Goal: Communication & Community: Share content

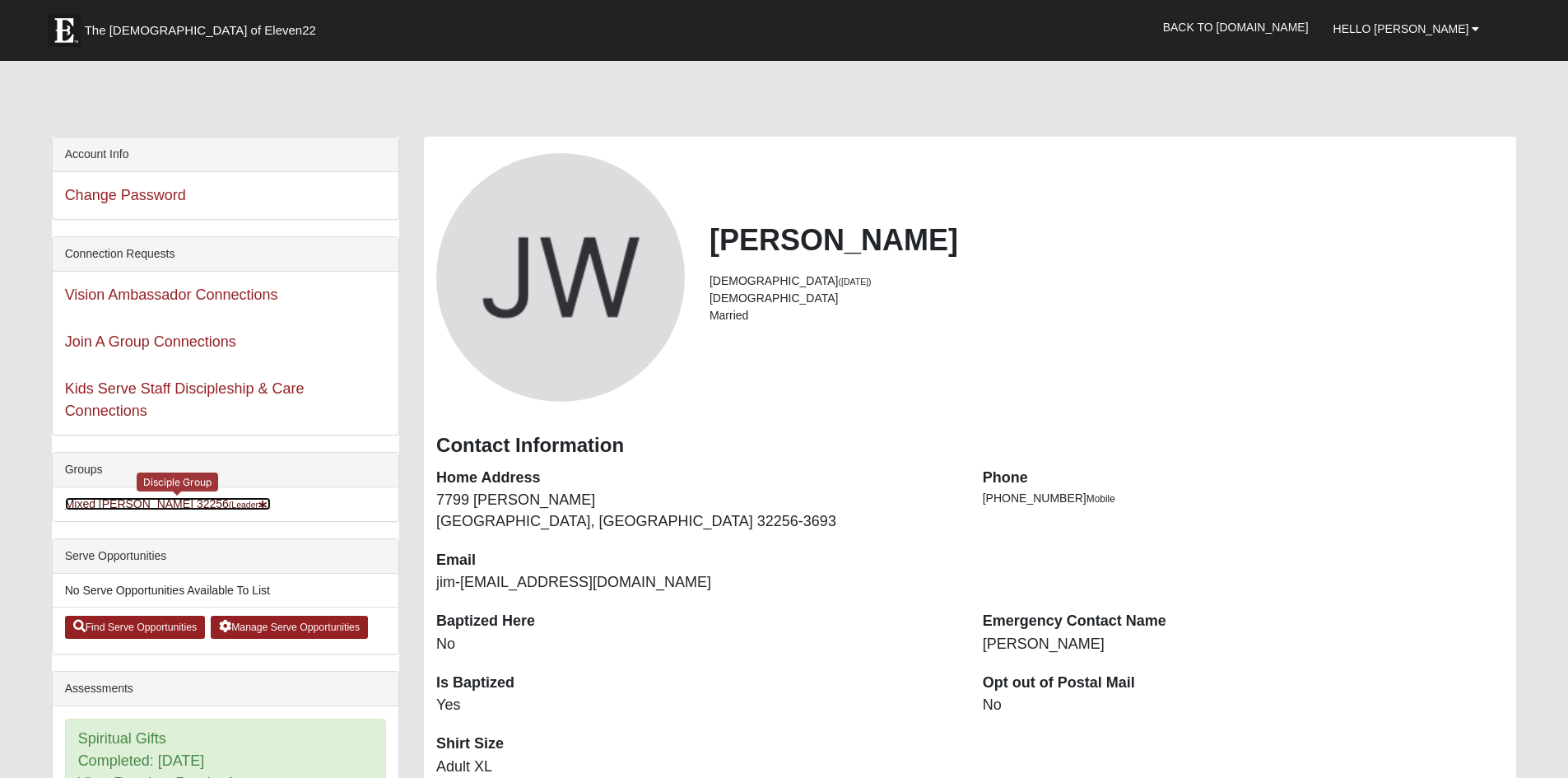
click at [158, 510] on link "Mixed [PERSON_NAME] 32256 (Leader )" at bounding box center [167, 504] width 205 height 13
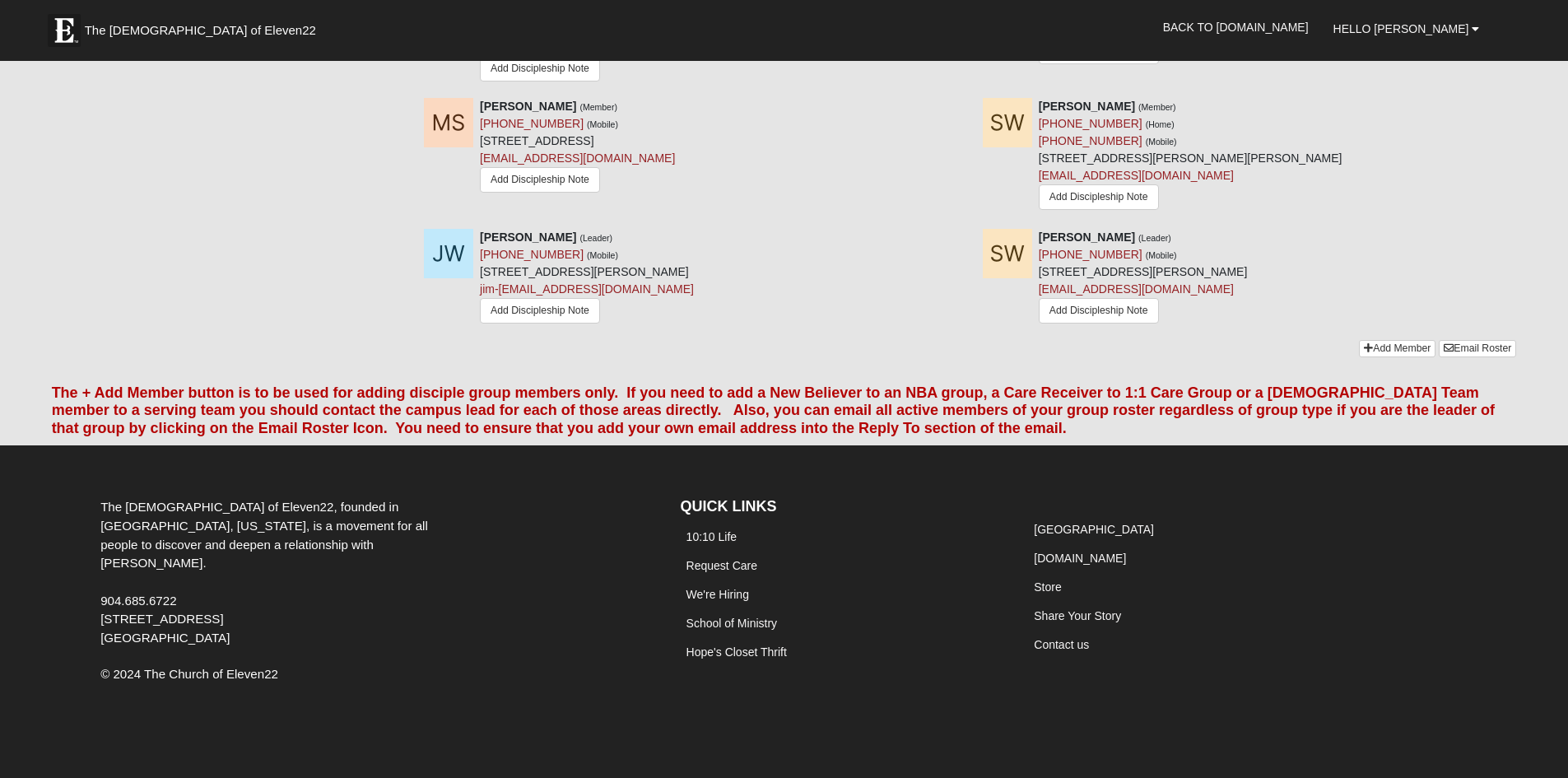
scroll to position [2140, 0]
click at [1458, 340] on link "Email Roster" at bounding box center [1477, 348] width 78 height 17
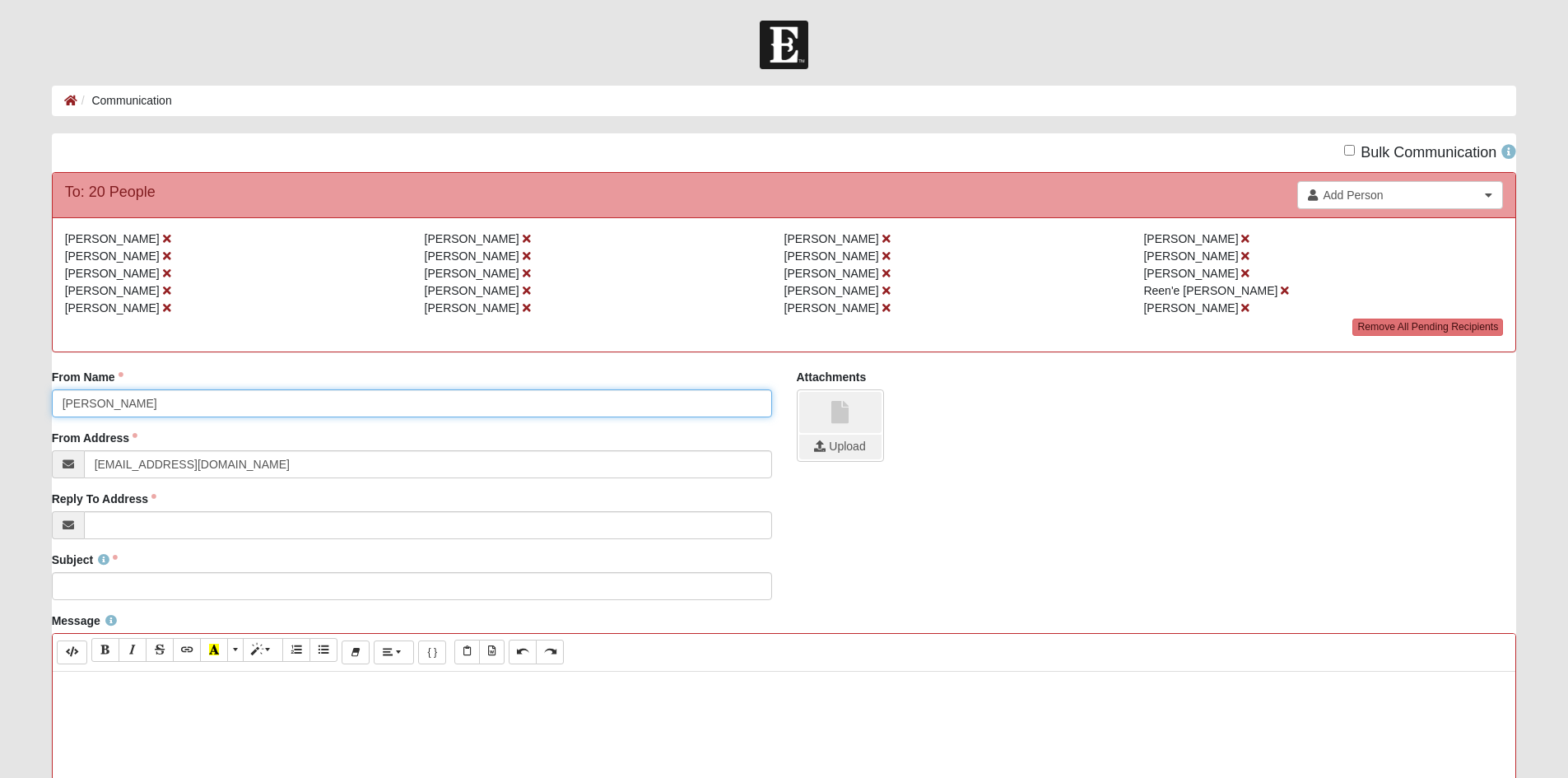
click at [63, 417] on input "[PERSON_NAME]" at bounding box center [412, 404] width 720 height 28
type input "[PERSON_NAME] & [PERSON_NAME]"
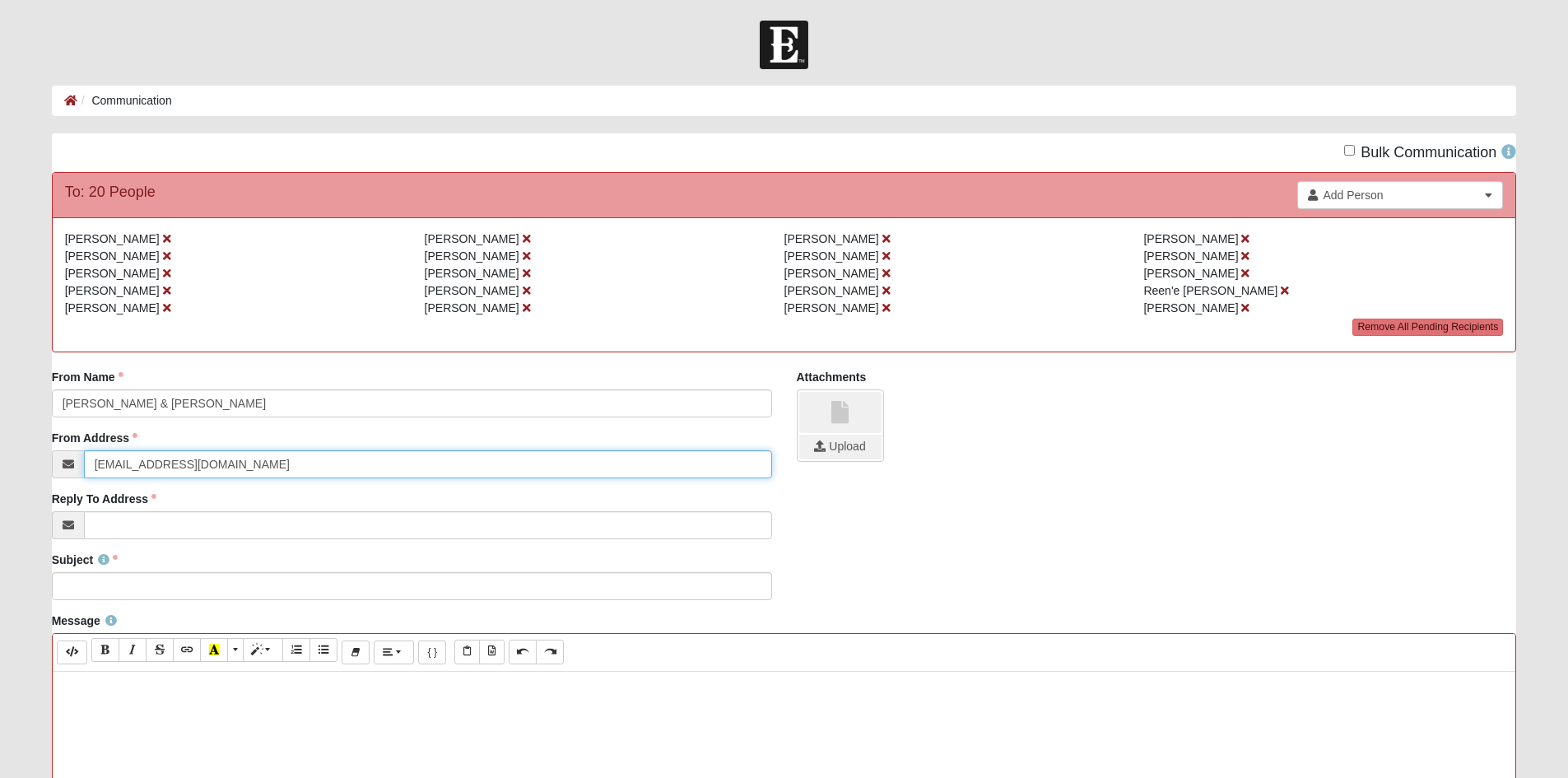
drag, startPoint x: 196, startPoint y: 518, endPoint x: 0, endPoint y: 508, distance: 196.3
click at [0, 508] on form "Hello [PERSON_NAME] My Account Log Out Communication Communication Error" at bounding box center [784, 695] width 1568 height 1349
type input "jim-[EMAIL_ADDRESS][DOMAIN_NAME]"
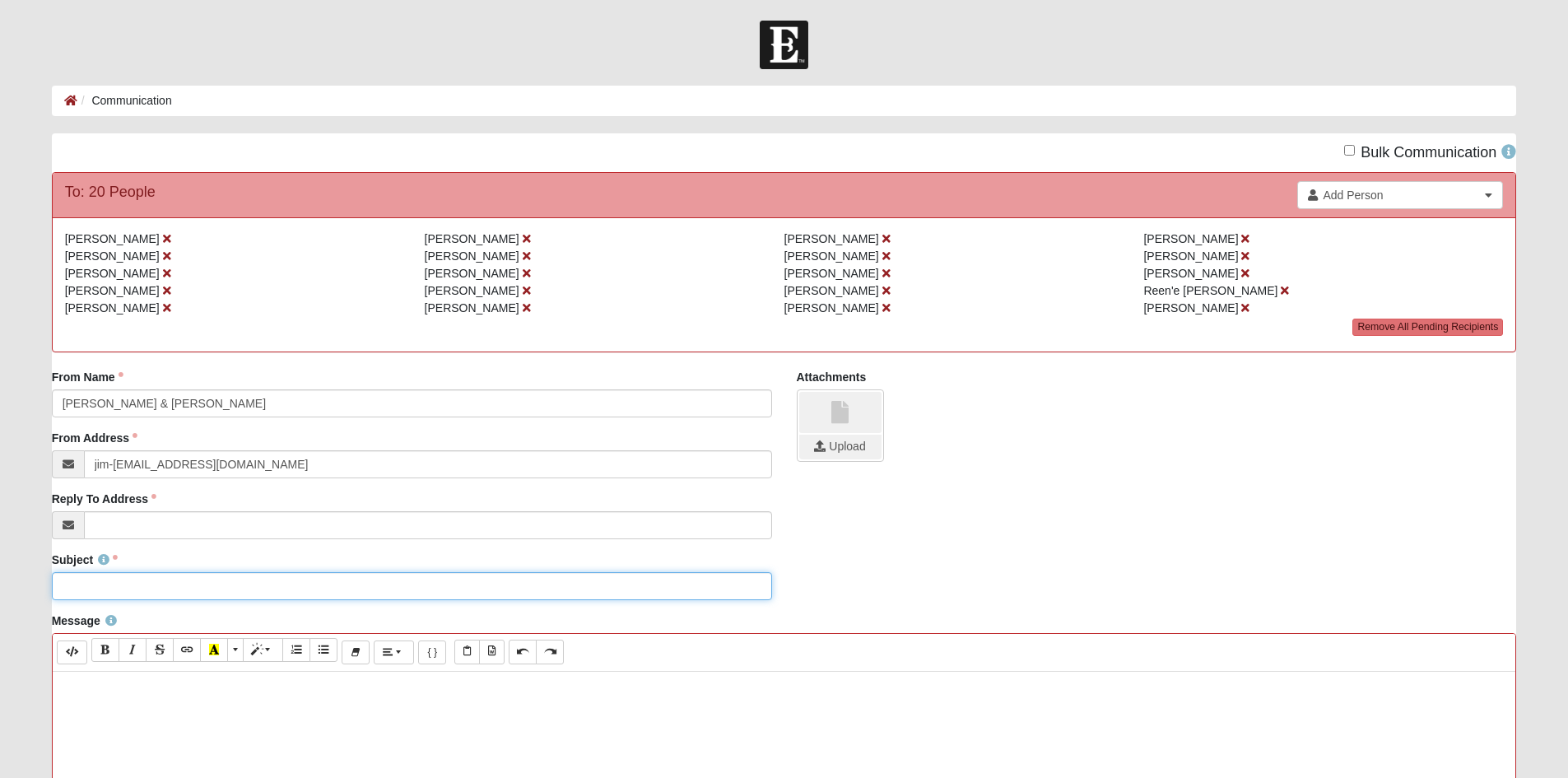
click at [113, 600] on input "Subject" at bounding box center [412, 586] width 720 height 28
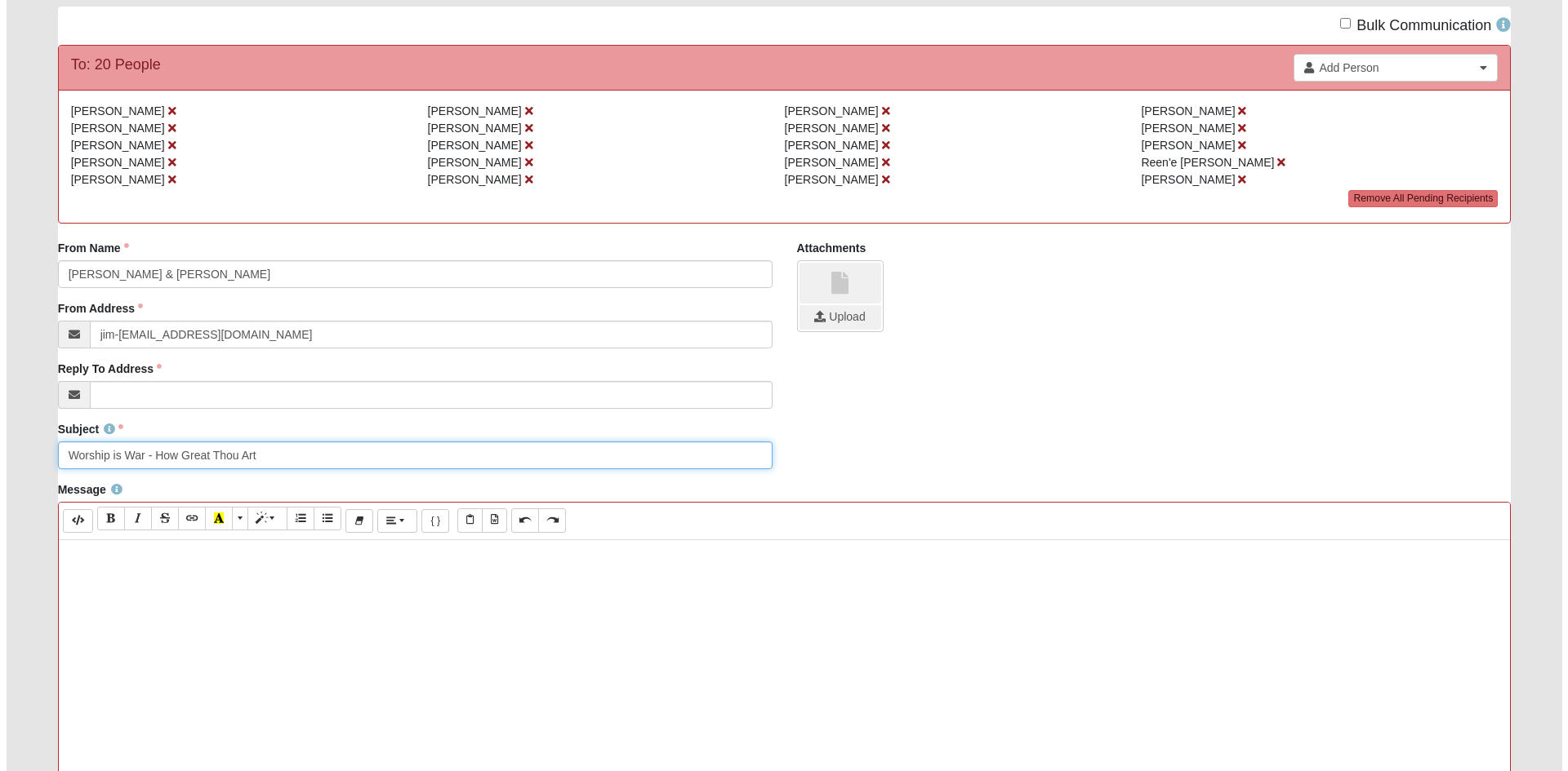
scroll to position [245, 0]
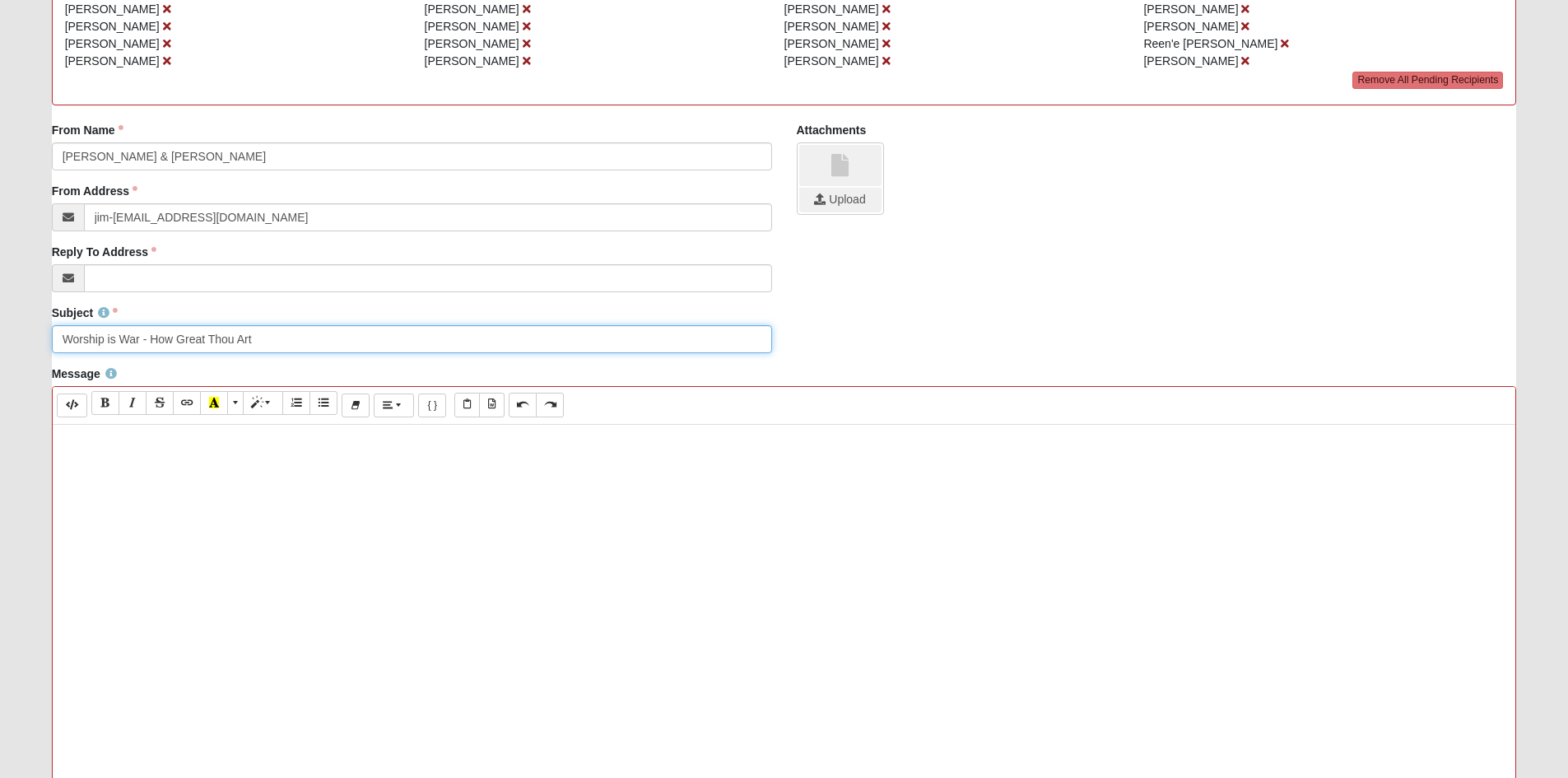
type input "Worship is War - How Great Thou Art"
click at [496, 409] on icon "Paste from Word" at bounding box center [492, 404] width 7 height 10
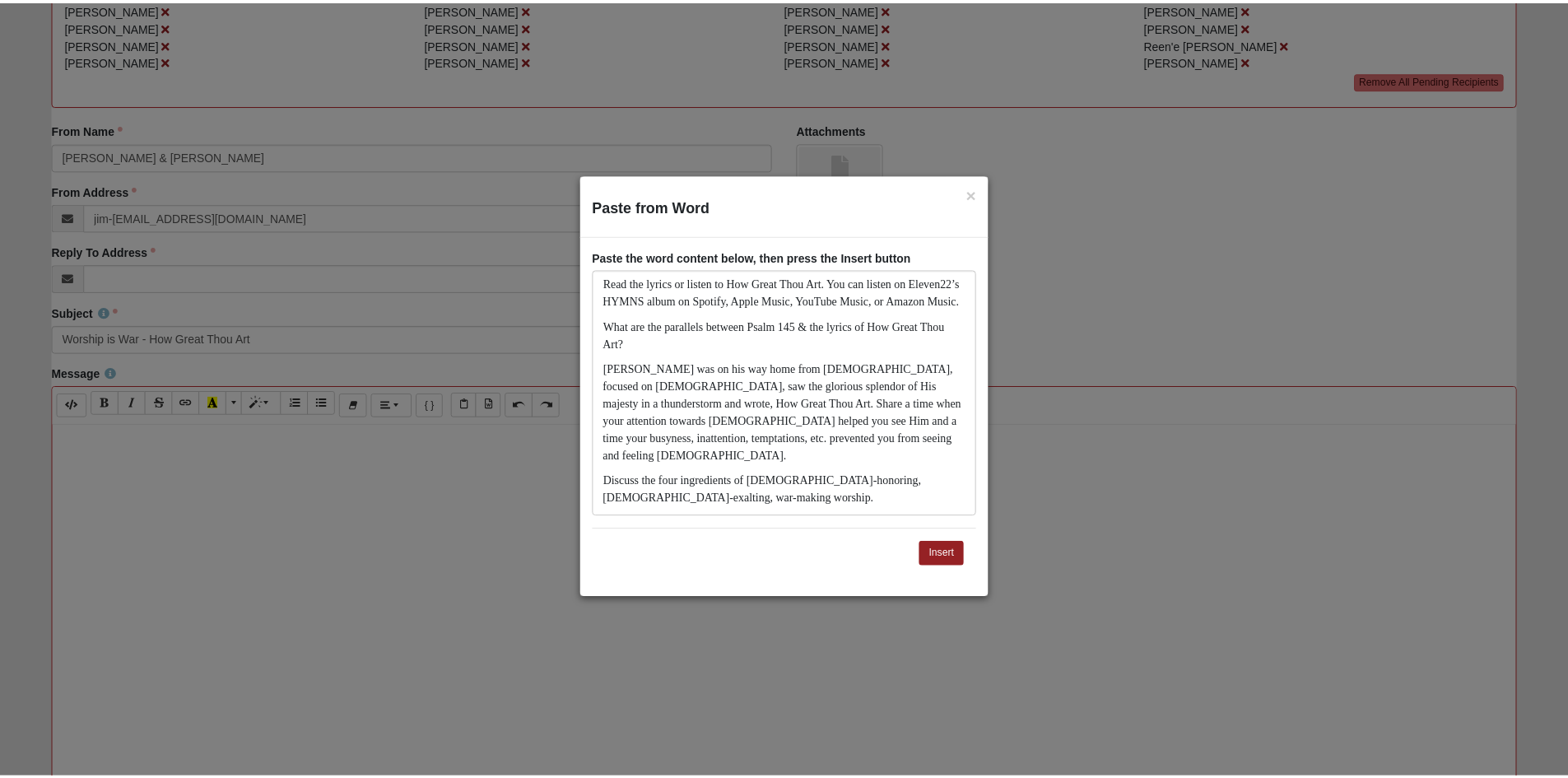
scroll to position [562, 0]
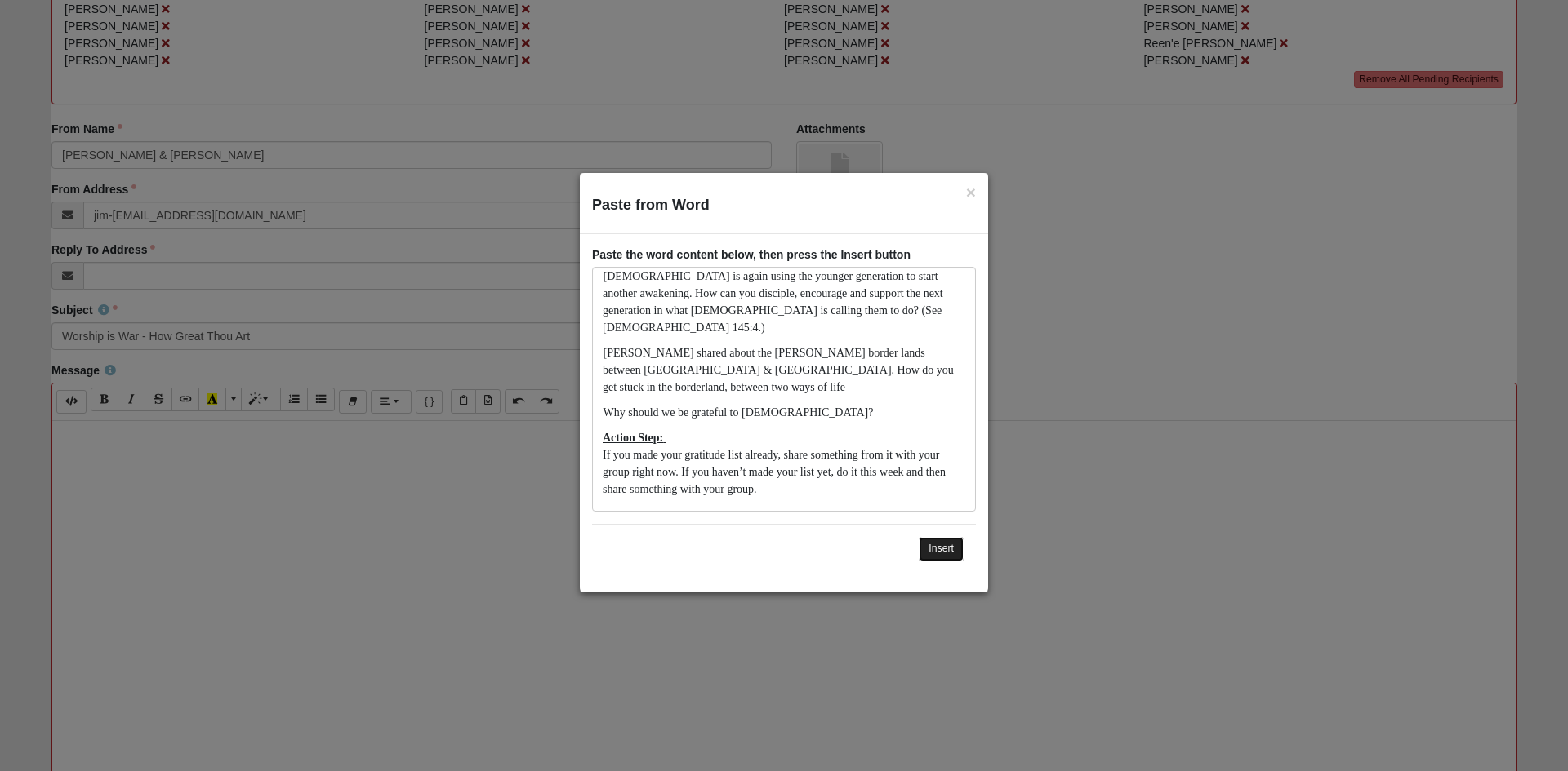
click at [928, 547] on button "Insert" at bounding box center [942, 548] width 45 height 24
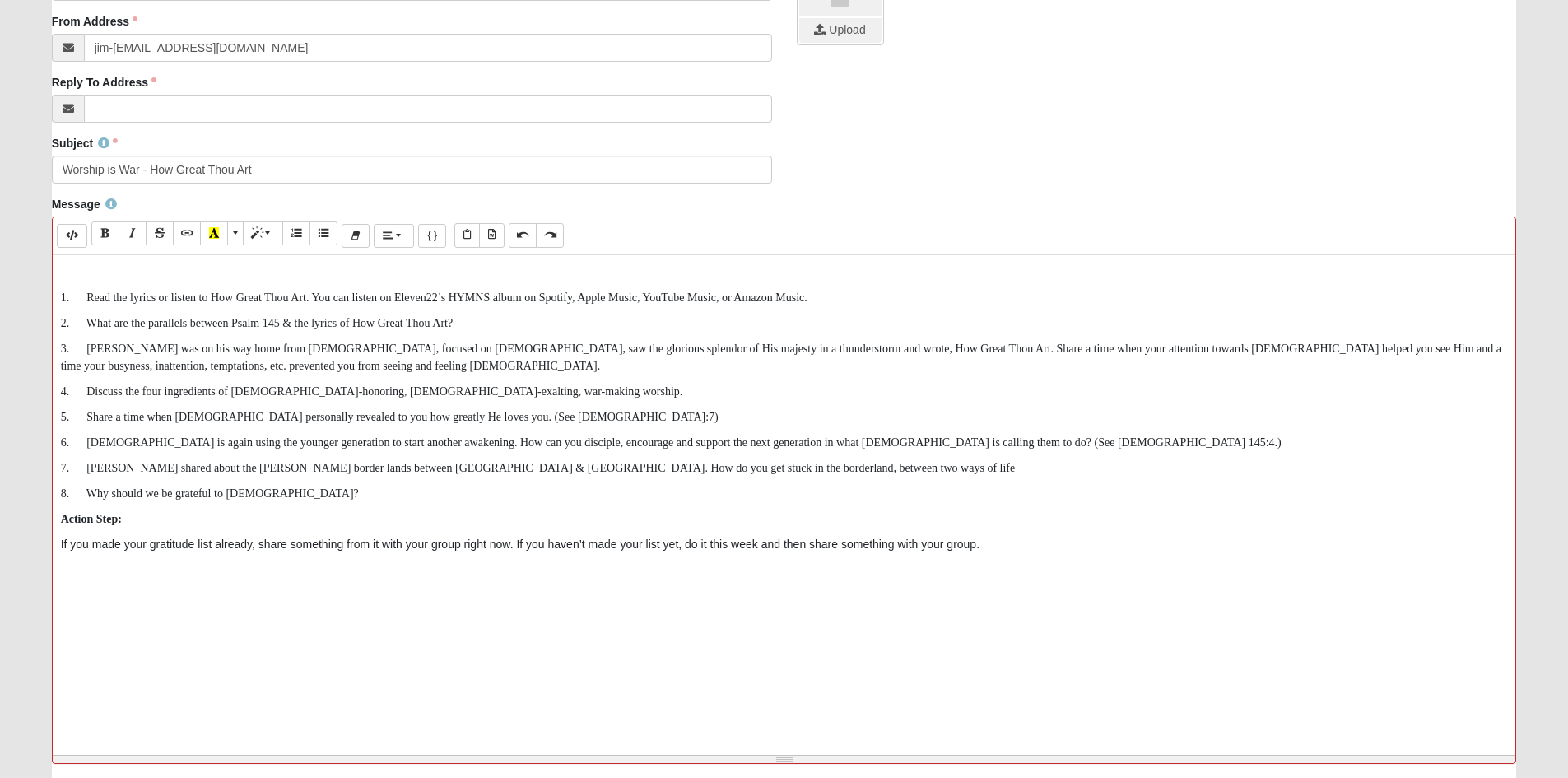
scroll to position [494, 0]
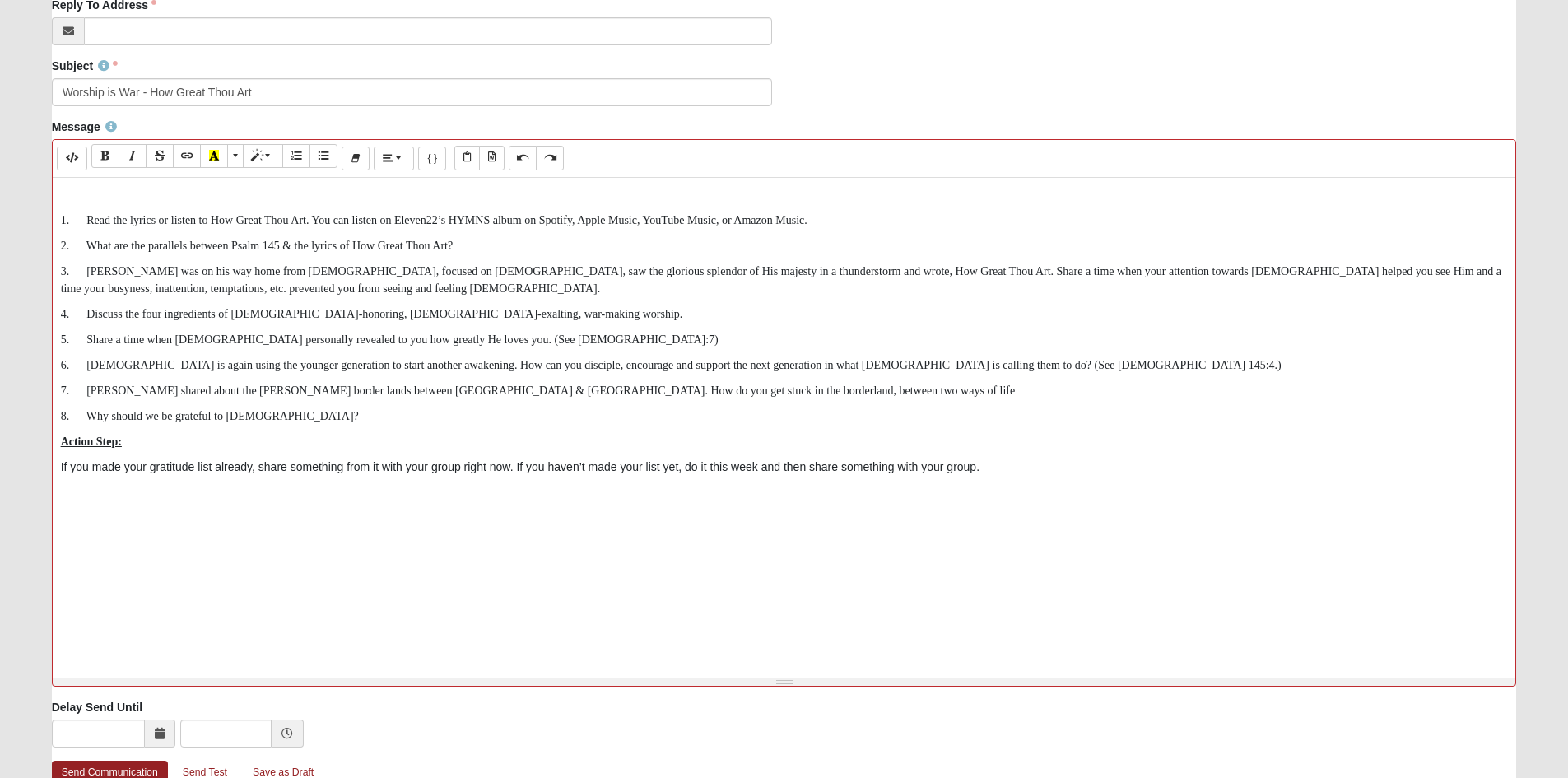
click at [63, 295] on span "3. Carl Boberg was on his way home from church, focused on God, saw the gloriou…" at bounding box center [781, 279] width 1440 height 29
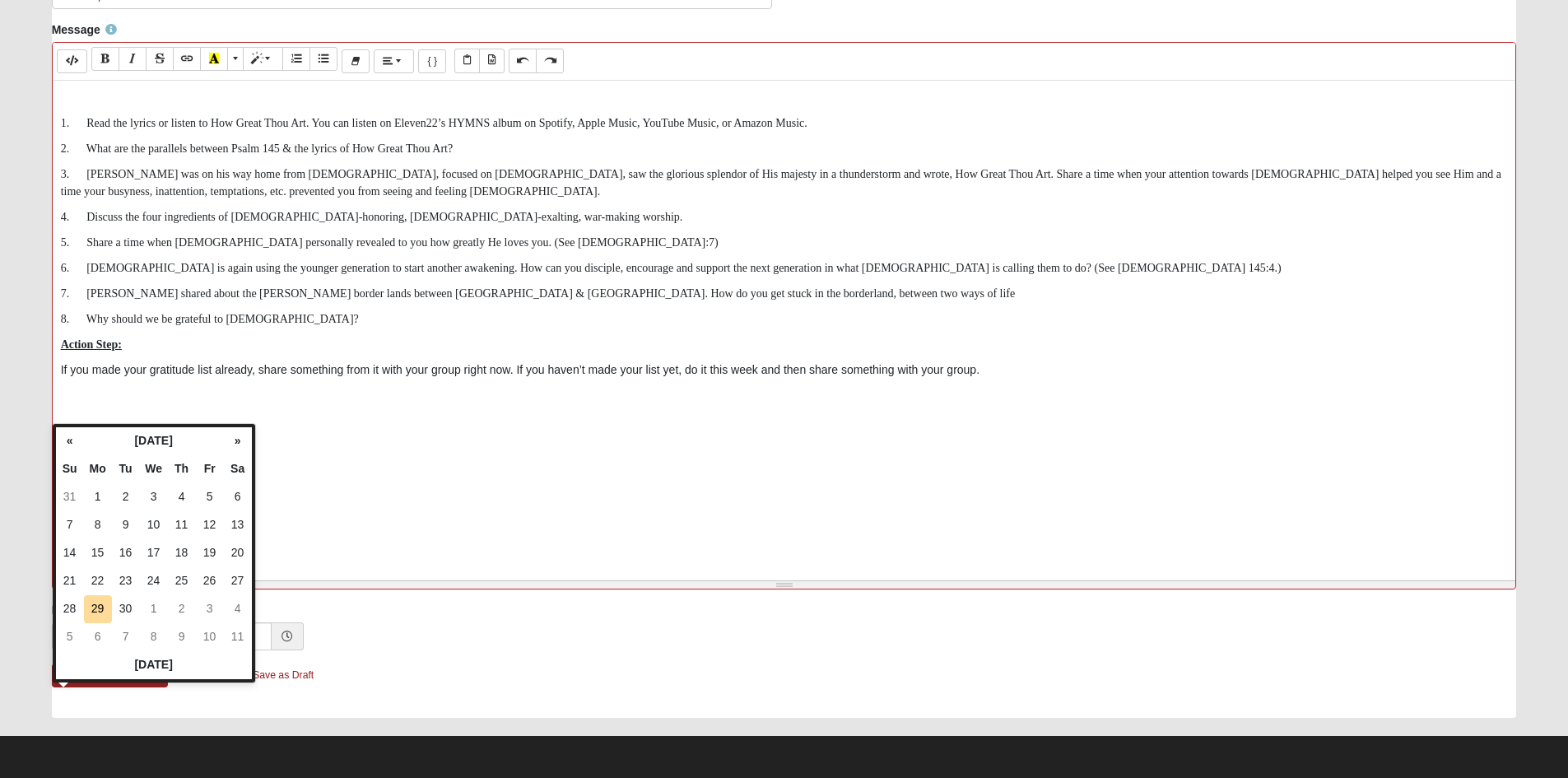
click at [451, 353] on p "Action Step:" at bounding box center [784, 344] width 1447 height 17
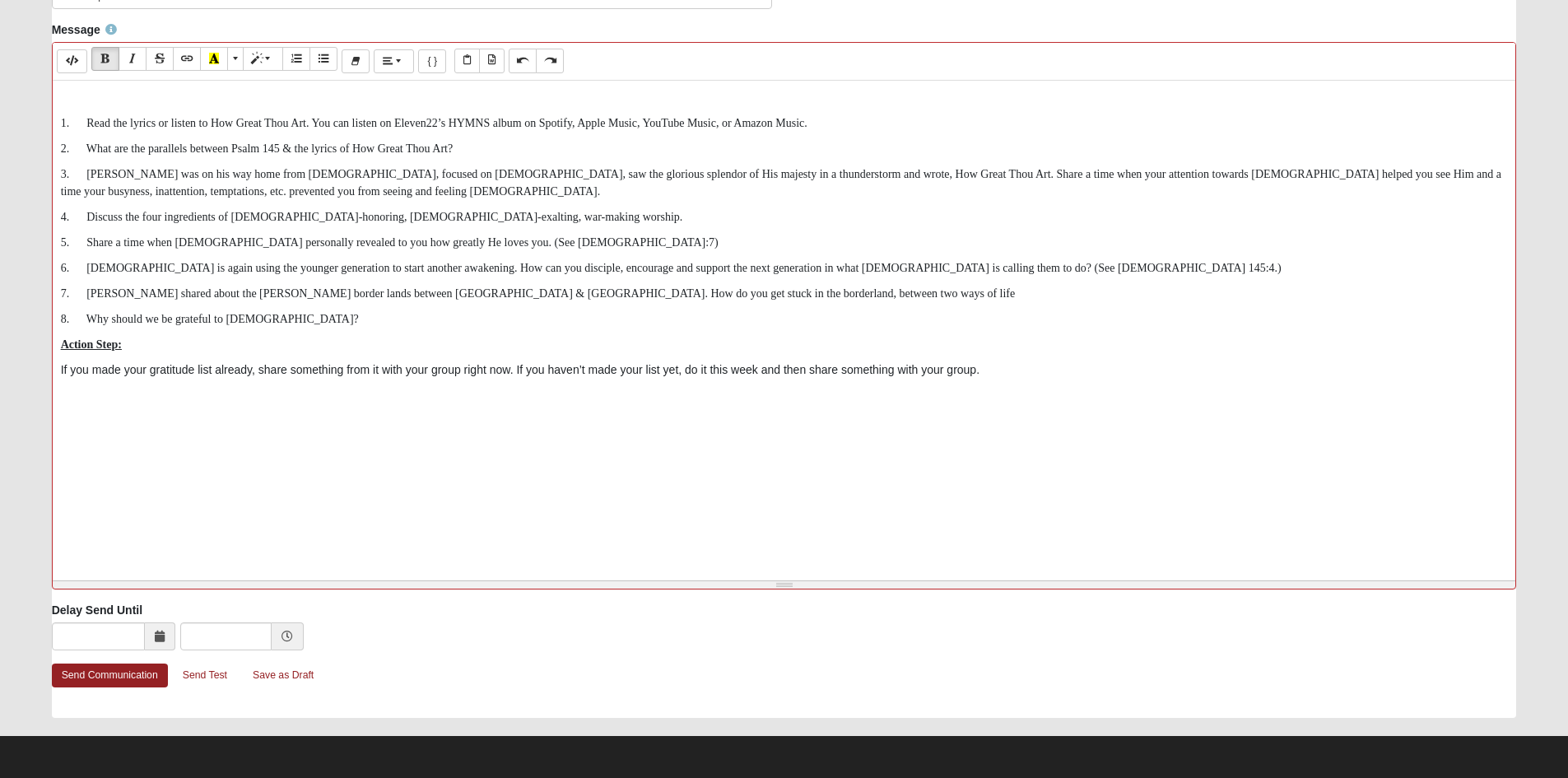
click at [63, 197] on span "3. Carl Boberg was on his way home from church, focused on God, saw the gloriou…" at bounding box center [781, 183] width 1440 height 29
click at [155, 631] on icon at bounding box center [160, 636] width 10 height 12
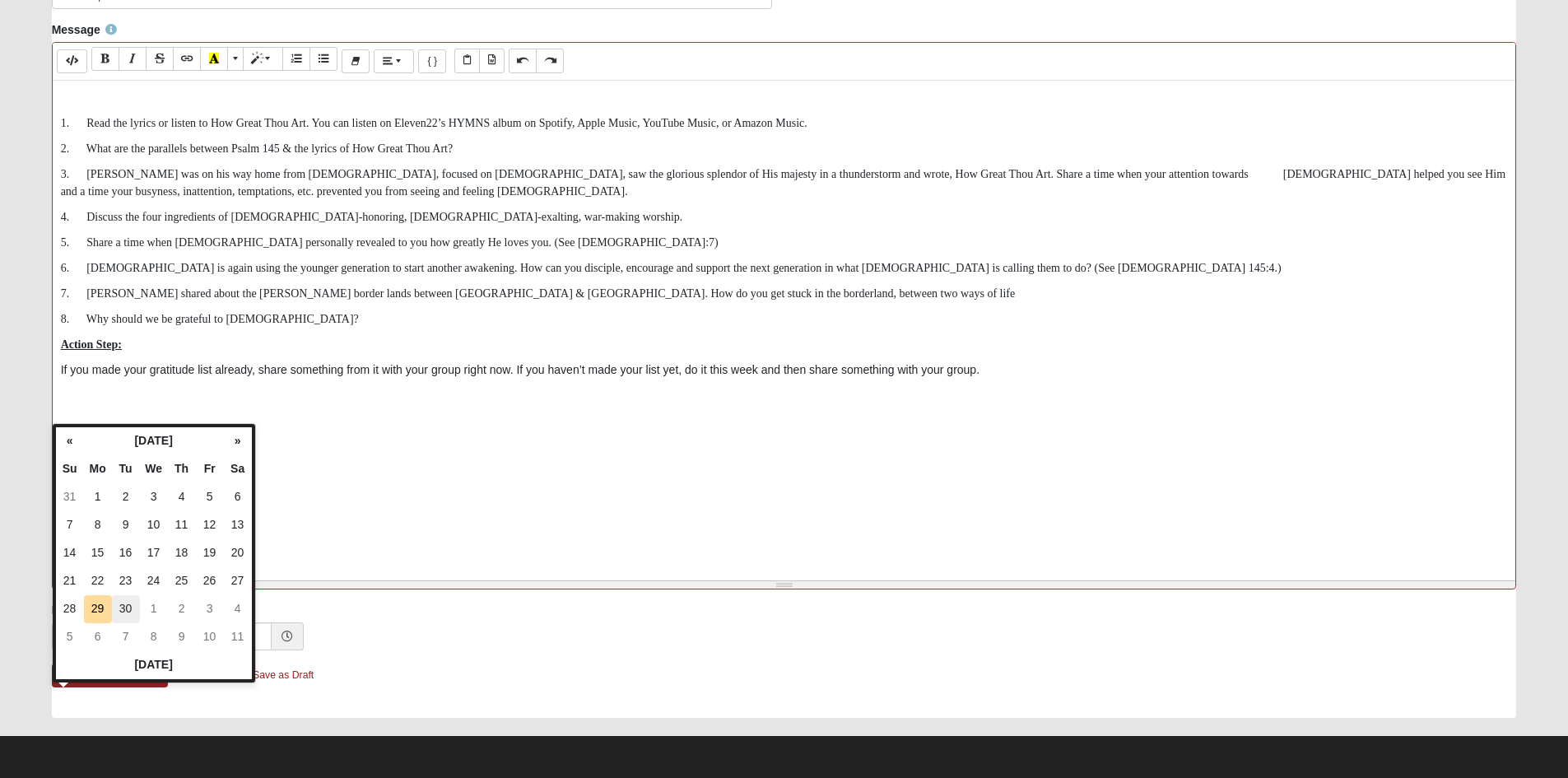
click at [120, 595] on td "30" at bounding box center [126, 609] width 28 height 28
type input "09/30/2025"
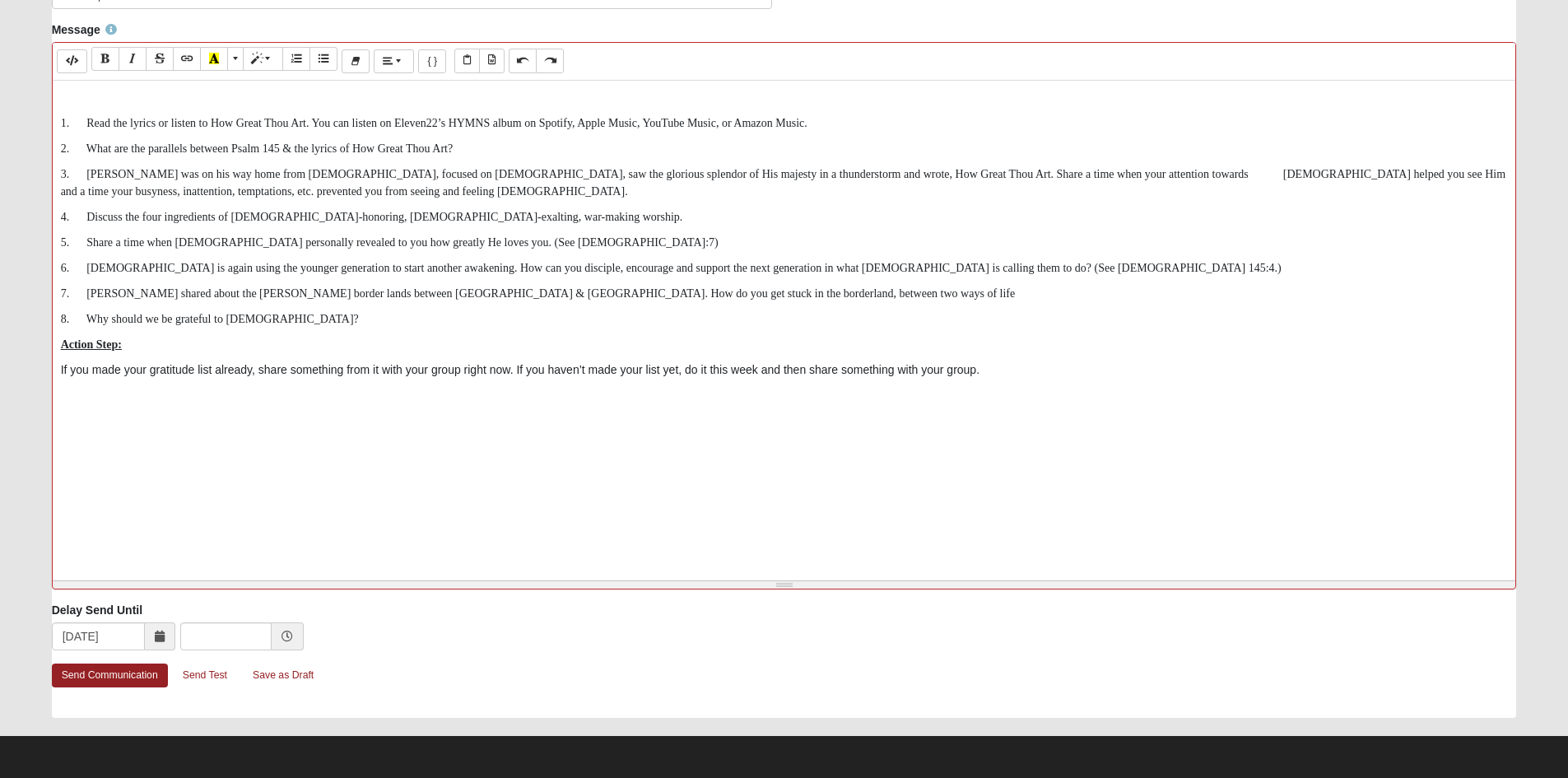
click at [285, 631] on icon at bounding box center [287, 636] width 12 height 12
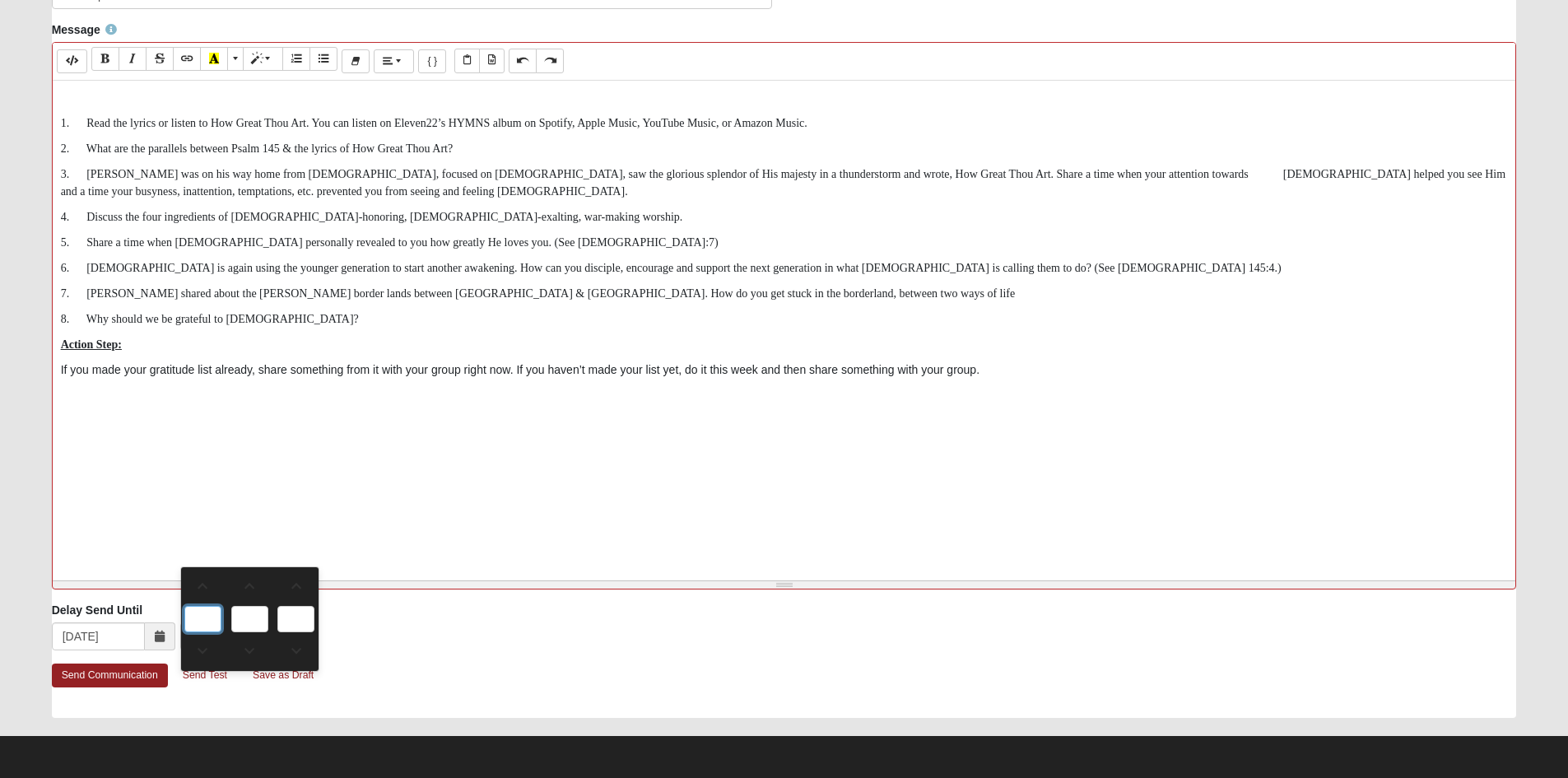
click at [206, 606] on input "text" at bounding box center [203, 619] width 37 height 26
type input "0:00 AM"
type input "0"
type input "00"
type input "AM"
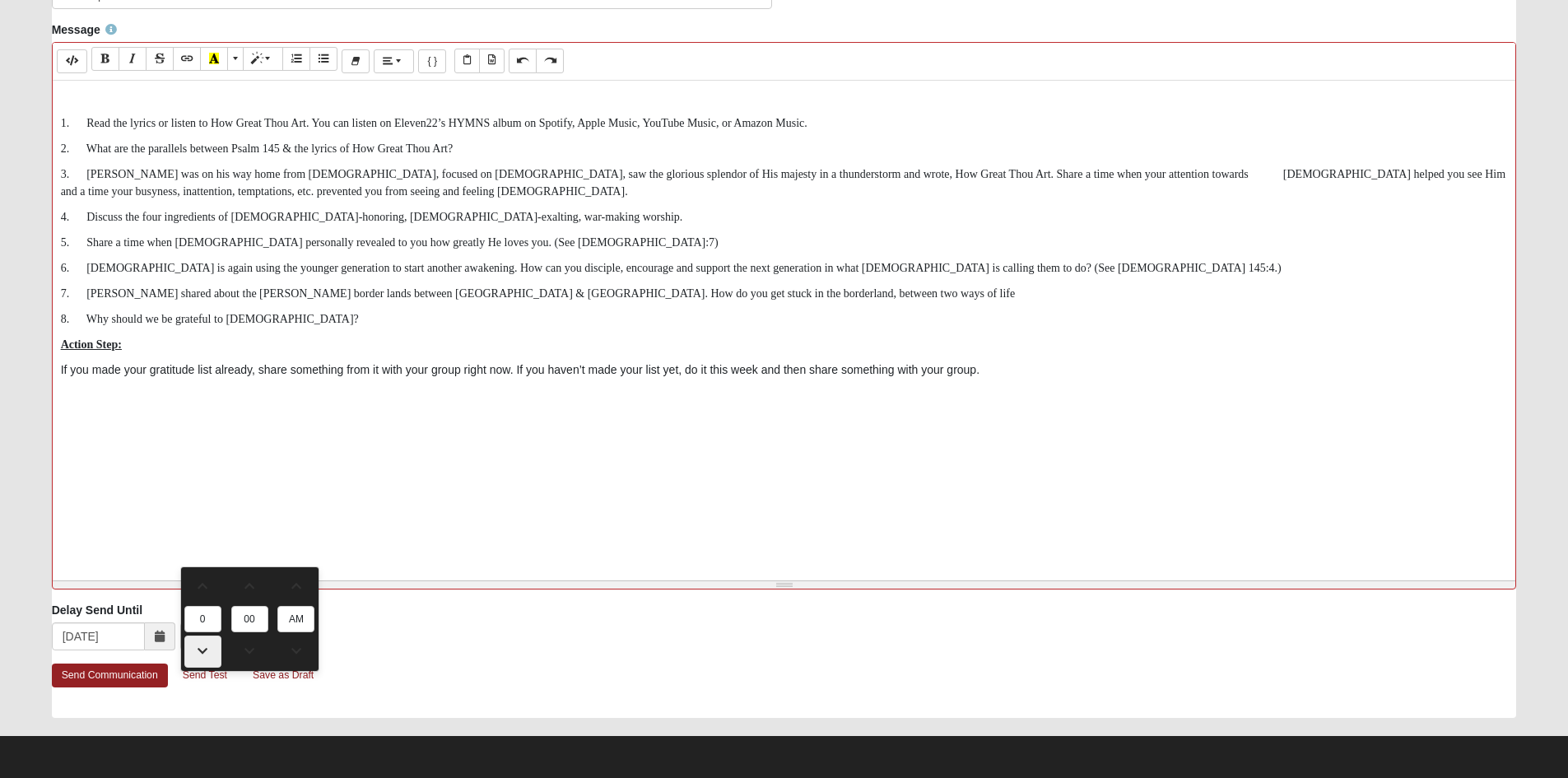
click at [203, 646] on span at bounding box center [203, 651] width 36 height 12
type input "11:00 PM"
type input "11"
type input "PM"
click at [203, 646] on span at bounding box center [203, 651] width 36 height 12
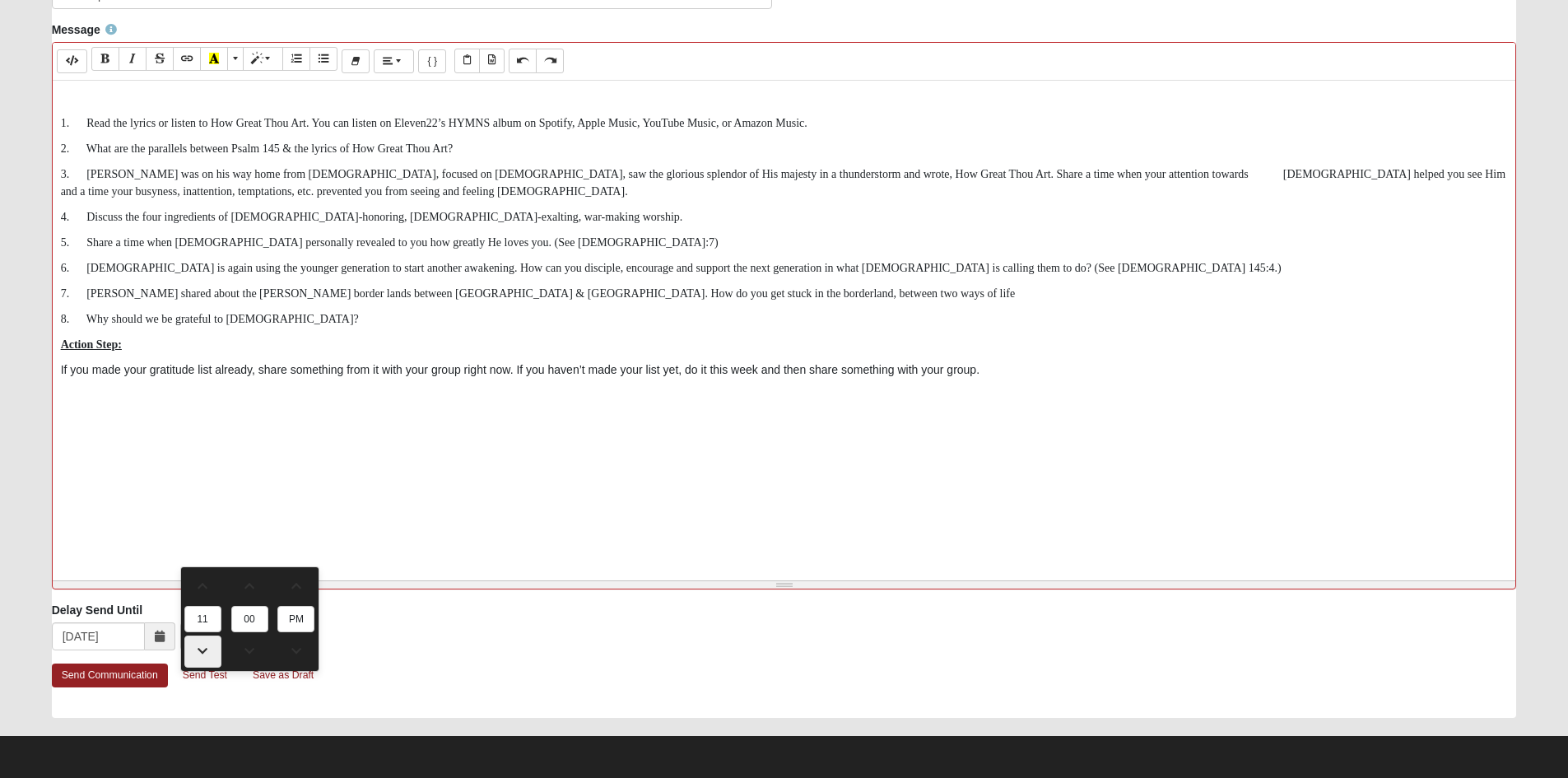
type input "10:00 PM"
type input "10"
click at [200, 581] on span at bounding box center [203, 586] width 36 height 12
type input "11:00 PM"
type input "11"
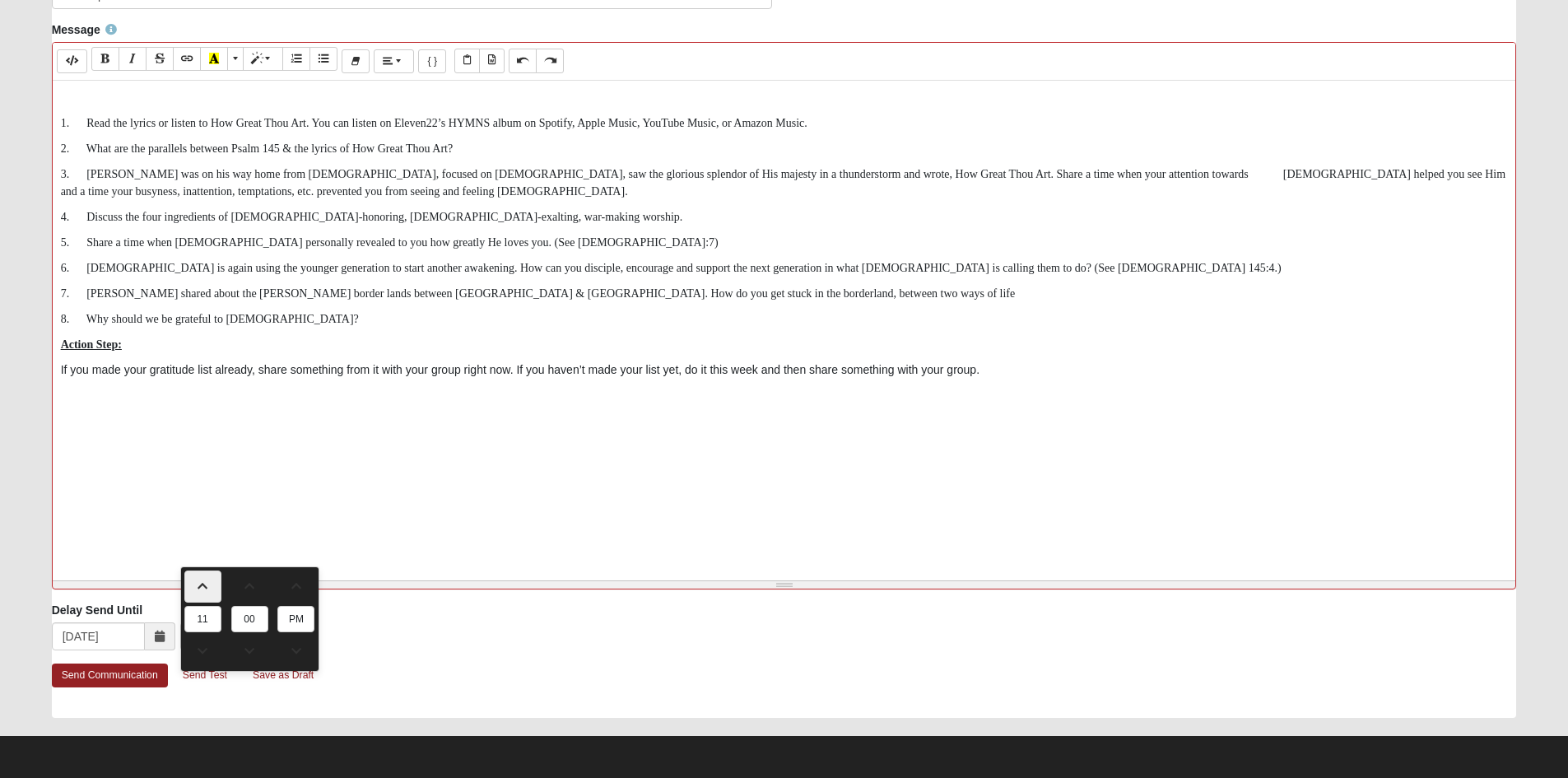
click at [200, 581] on span at bounding box center [203, 586] width 36 height 12
type input "12:00 AM"
type input "12"
type input "AM"
click at [200, 581] on span at bounding box center [203, 586] width 36 height 12
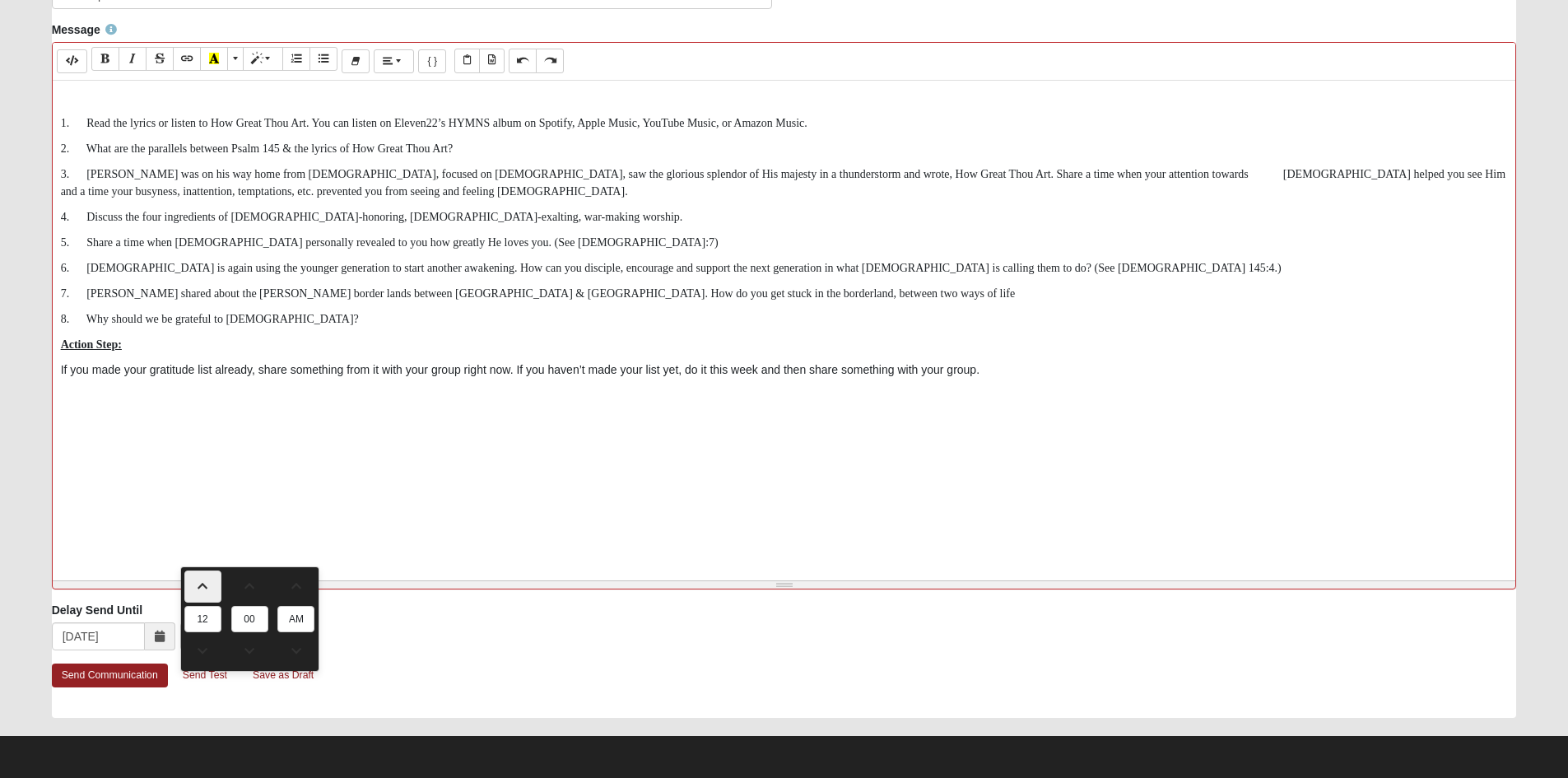
type input "1:00 AM"
type input "1"
click at [200, 581] on span at bounding box center [203, 586] width 36 height 12
type input "2:00 AM"
type input "2"
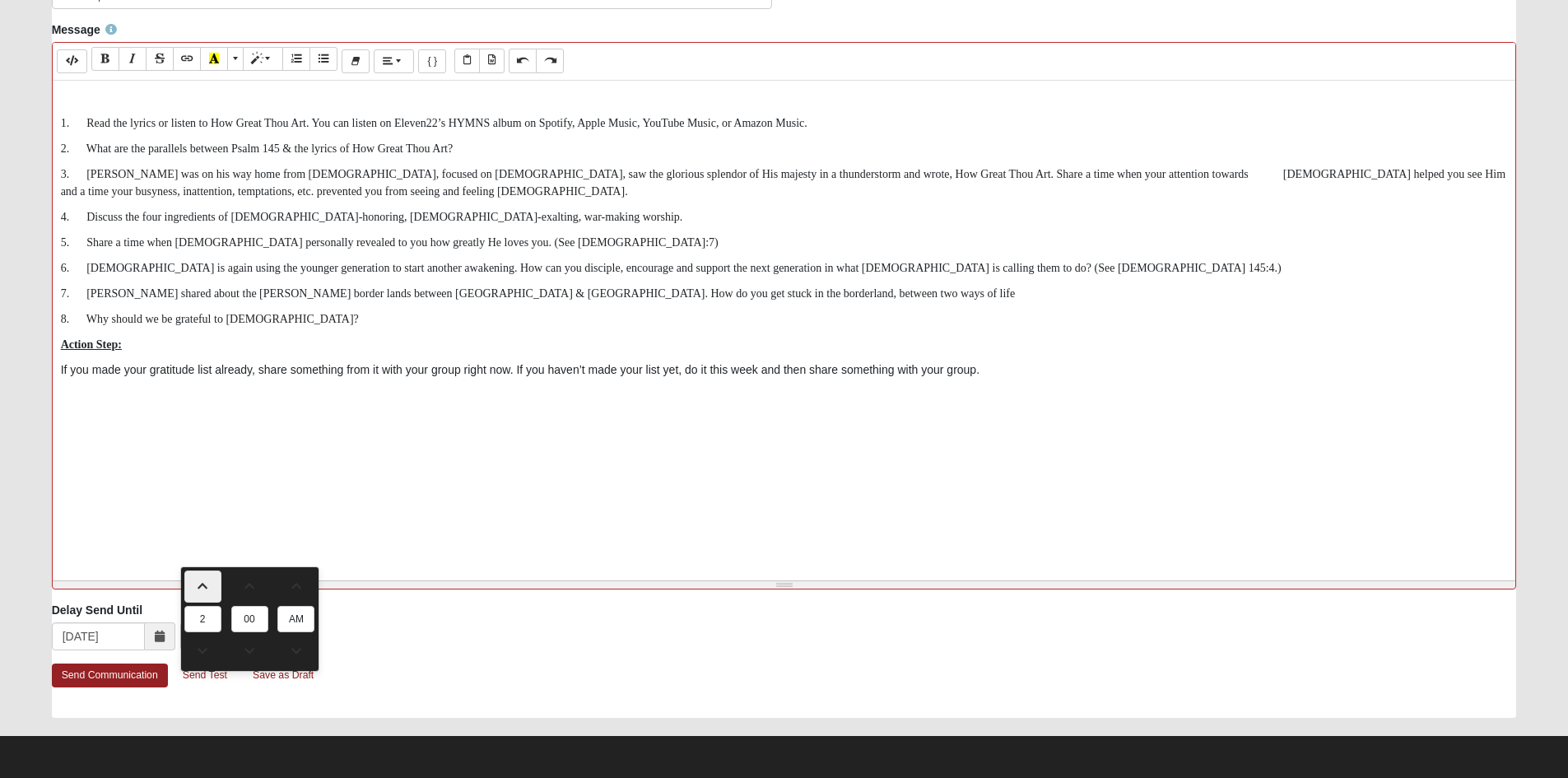
click at [200, 581] on span at bounding box center [203, 586] width 36 height 12
type input "3:00 AM"
type input "3"
click at [200, 581] on span at bounding box center [203, 586] width 36 height 12
type input "4:00 AM"
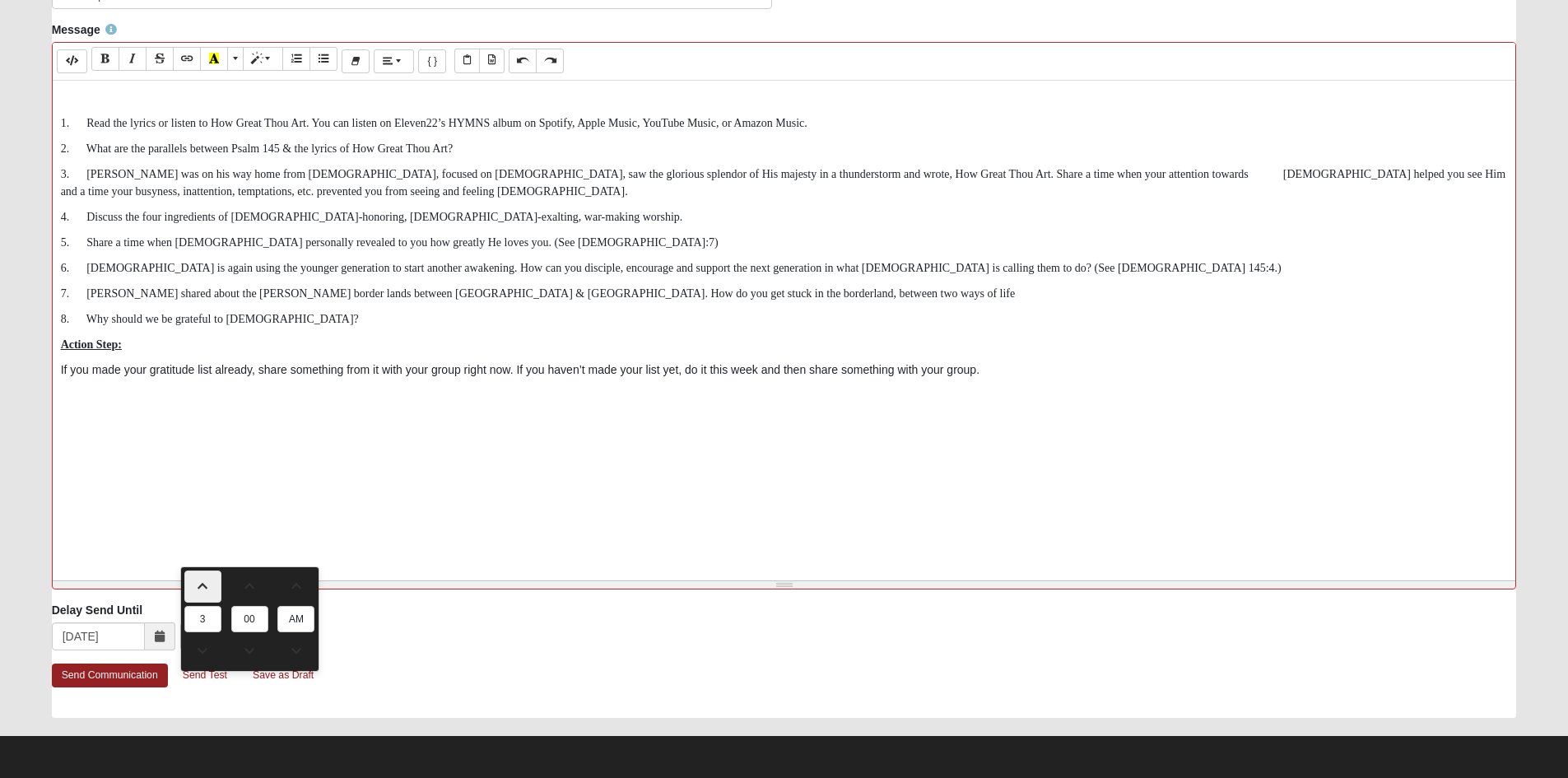
type input "4"
click at [200, 581] on span at bounding box center [203, 586] width 36 height 12
type input "5:00 AM"
type input "5"
click at [200, 581] on span at bounding box center [203, 586] width 36 height 12
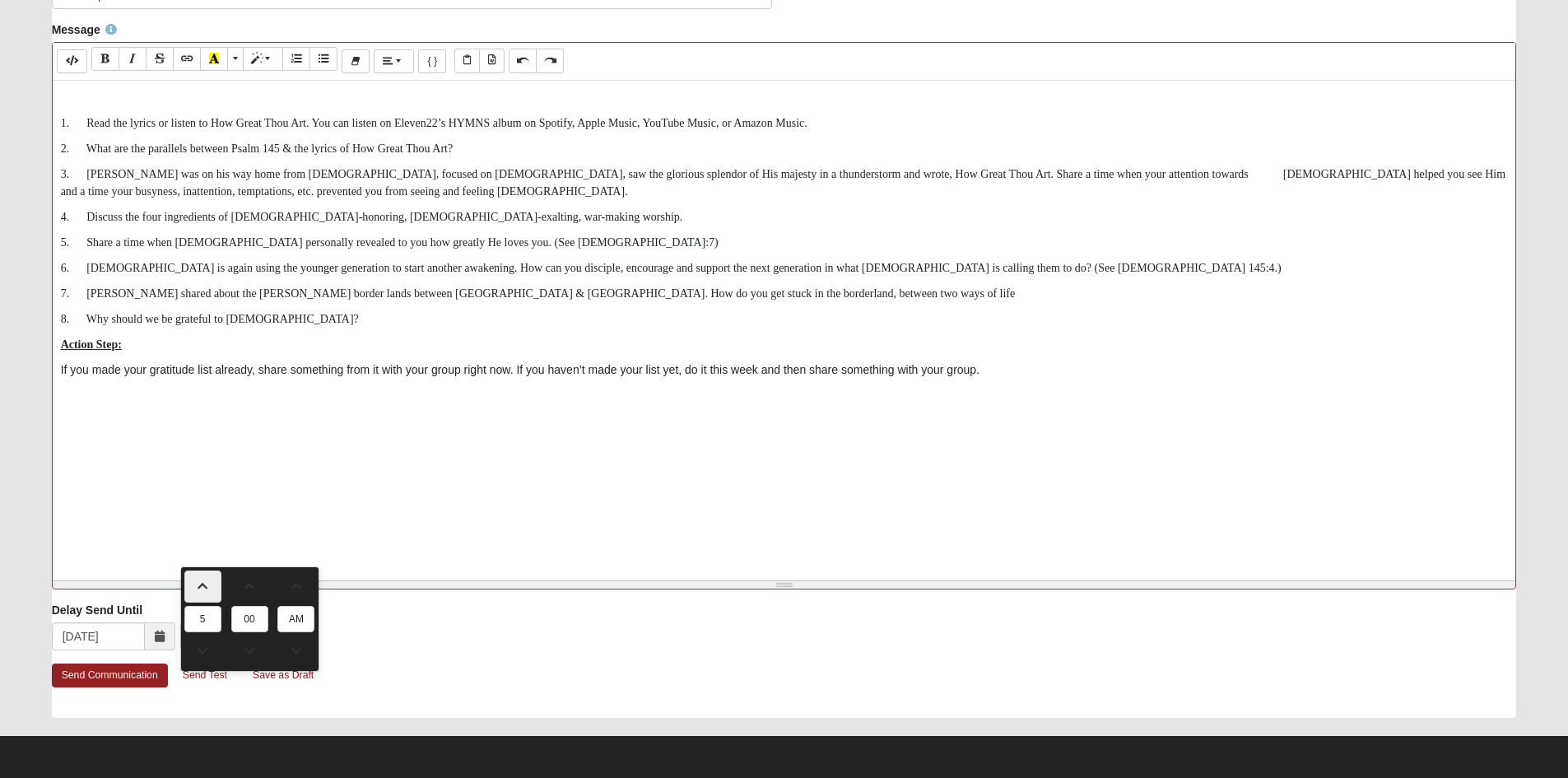
type input "6:00 AM"
type input "6"
click at [200, 581] on span at bounding box center [203, 586] width 36 height 12
type input "7:00 AM"
type input "7"
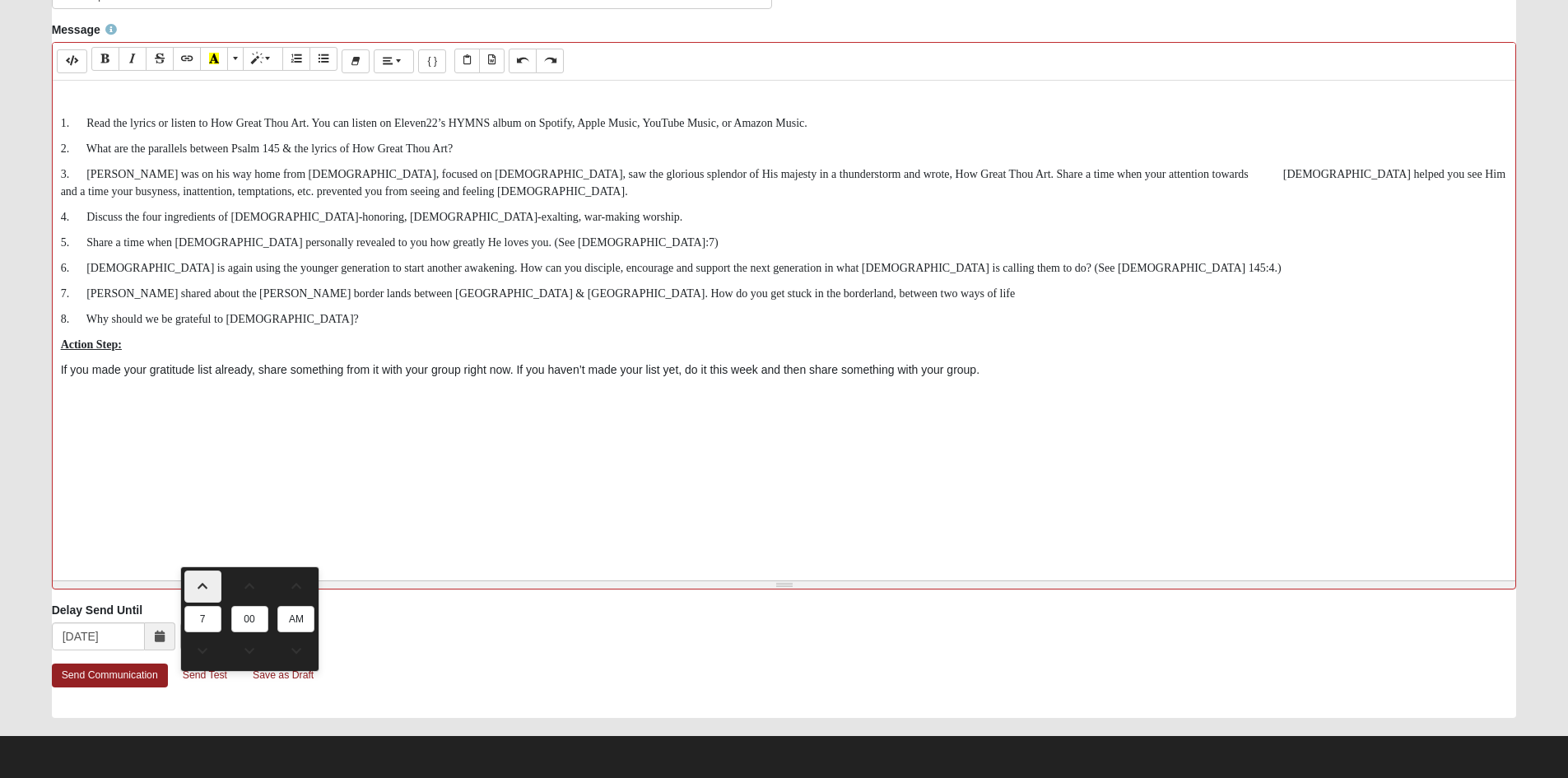
click at [200, 581] on span at bounding box center [203, 586] width 36 height 12
type input "8:00 AM"
type input "8"
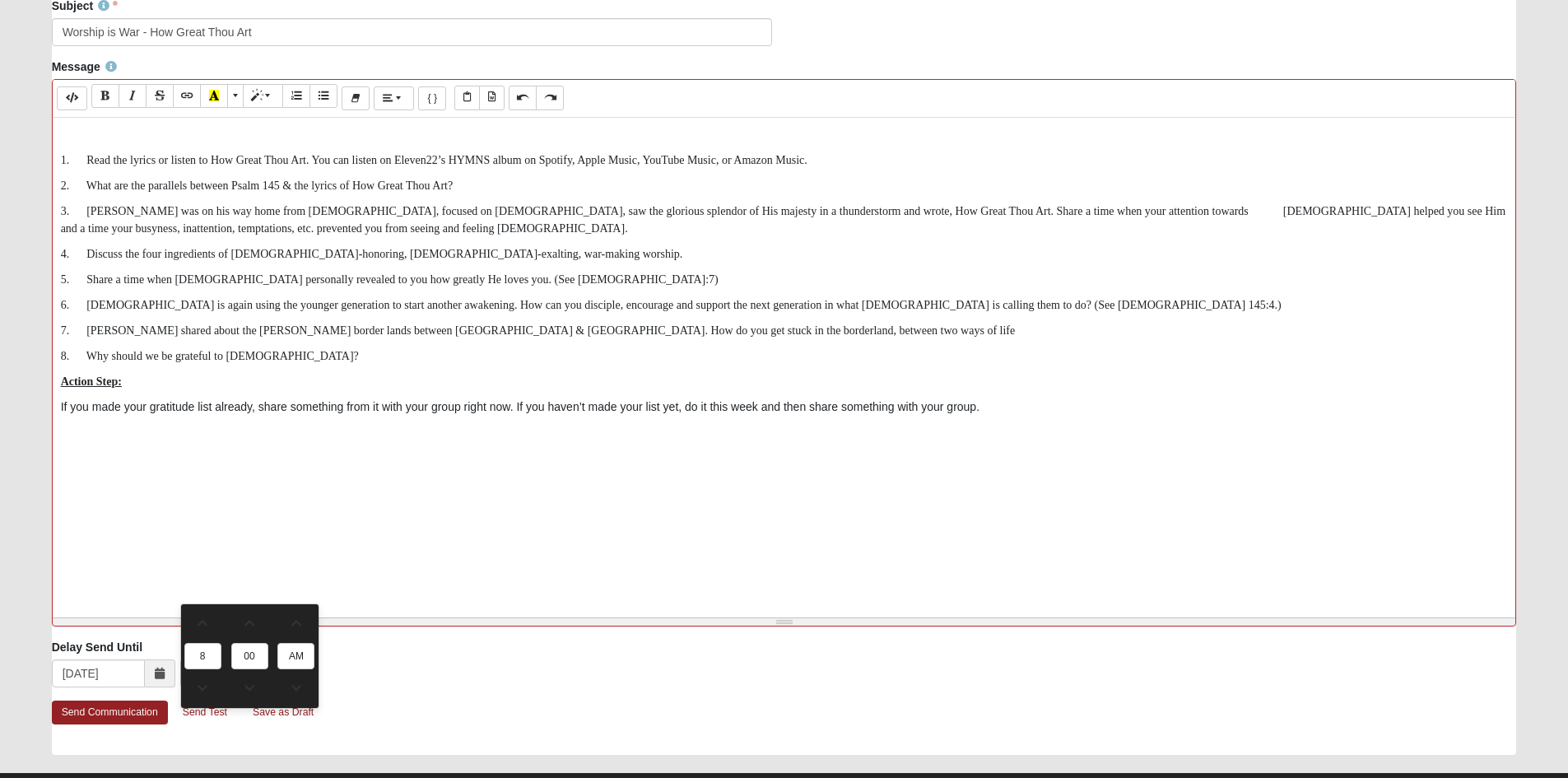
scroll to position [494, 0]
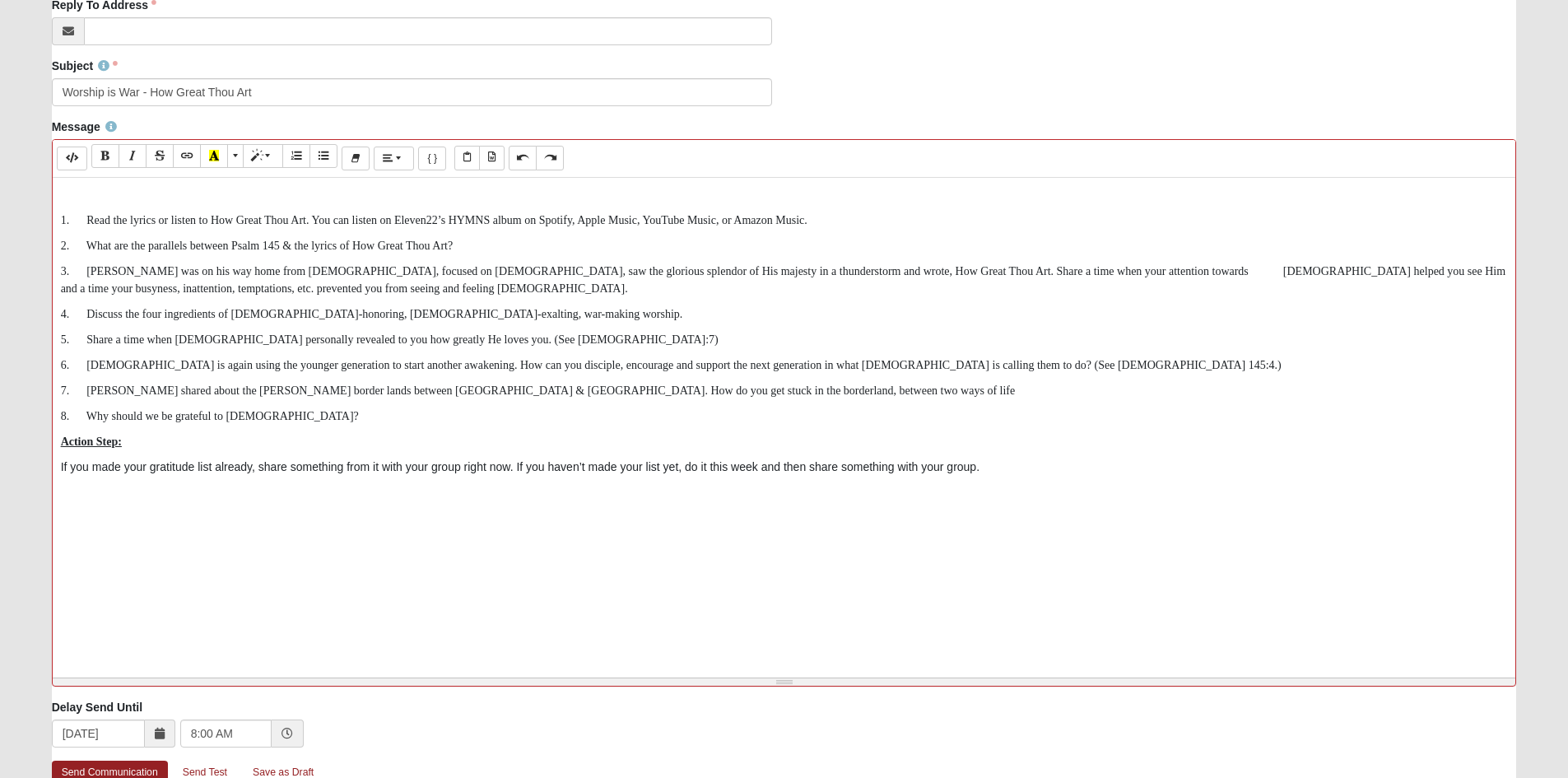
click at [329, 476] on p "If you made your gratitude list already, share something from it with your grou…" at bounding box center [784, 467] width 1447 height 17
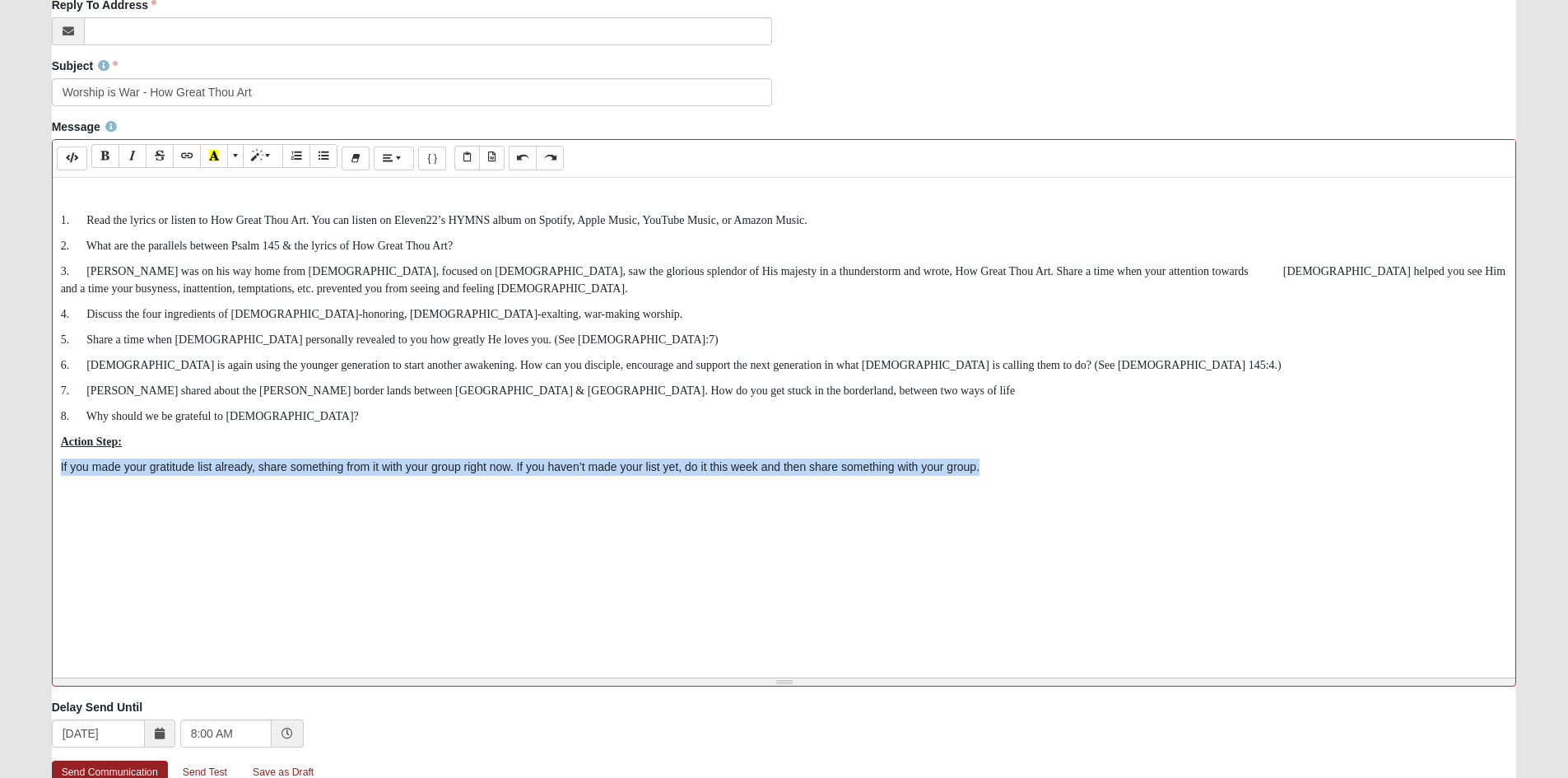
drag, startPoint x: 57, startPoint y: 611, endPoint x: 1474, endPoint y: 626, distance: 1417.1
click at [1474, 626] on div "1. Read the lyrics or listen to How Great Thou Art. You can listen on Eleven22’…" at bounding box center [784, 425] width 1463 height 494
click at [401, 669] on div "1. Read the lyrics or listen to How Great Thou Art. You can listen on Eleven22’…" at bounding box center [784, 425] width 1463 height 494
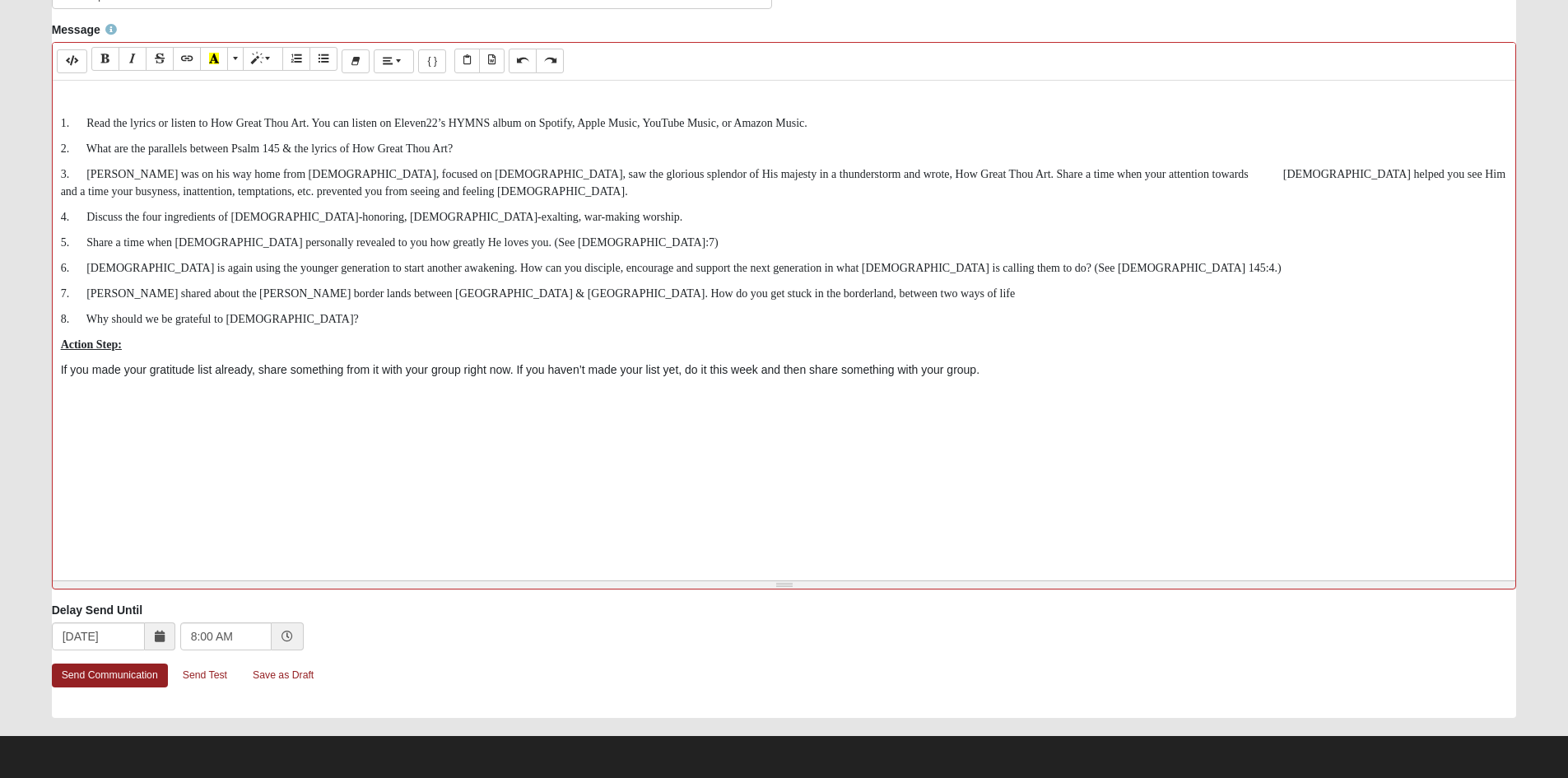
scroll to position [658, 0]
click at [130, 676] on link "Send Communication" at bounding box center [110, 676] width 116 height 24
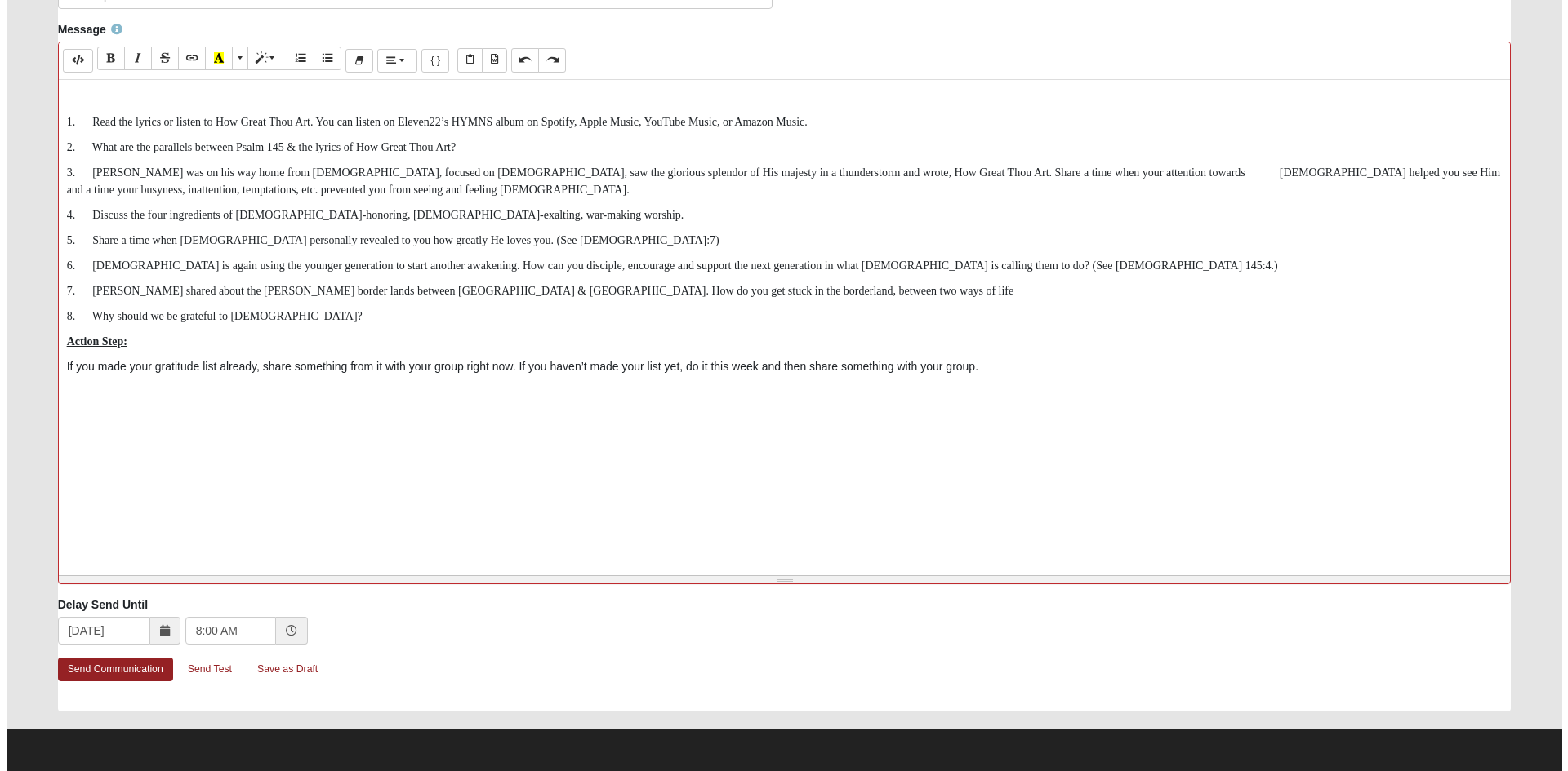
scroll to position [0, 0]
